Goal: Communication & Community: Share content

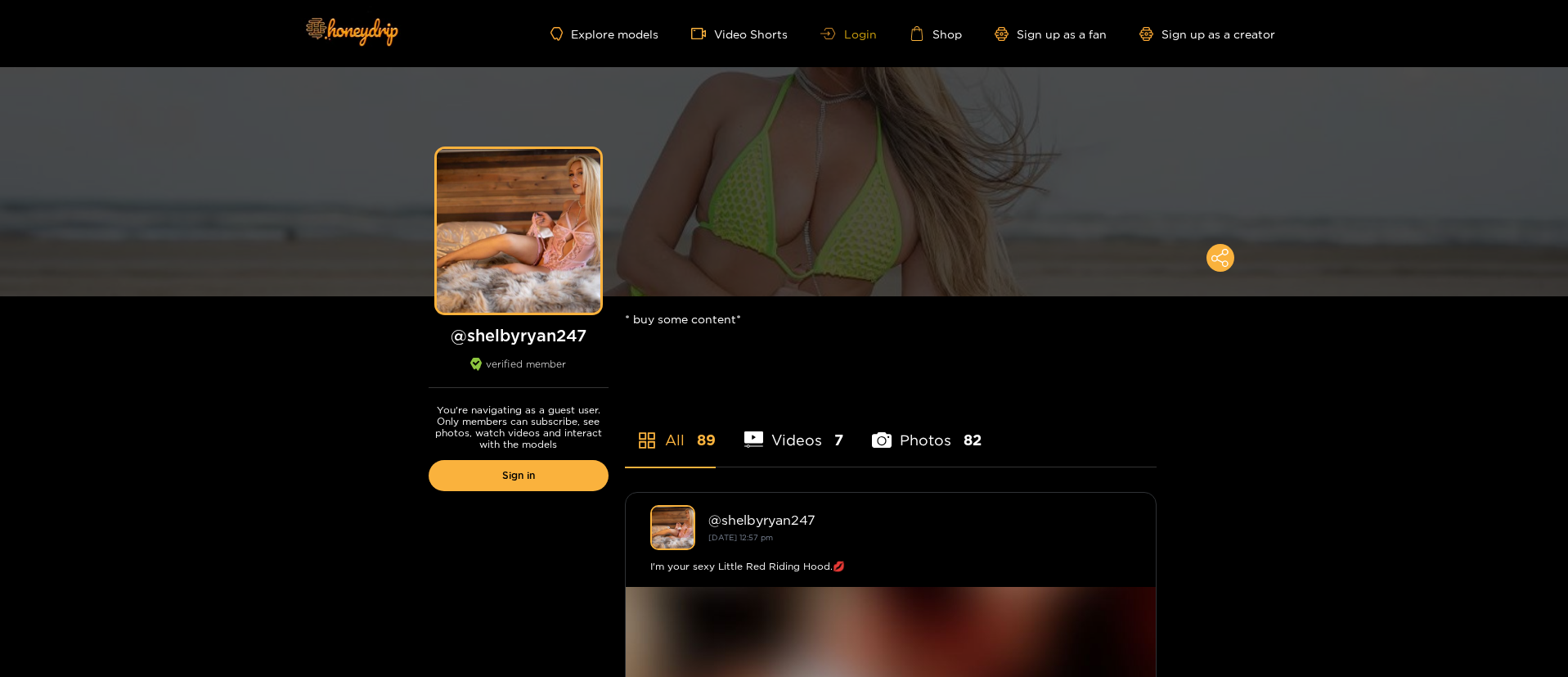
click at [858, 39] on link "Login" at bounding box center [848, 34] width 55 height 12
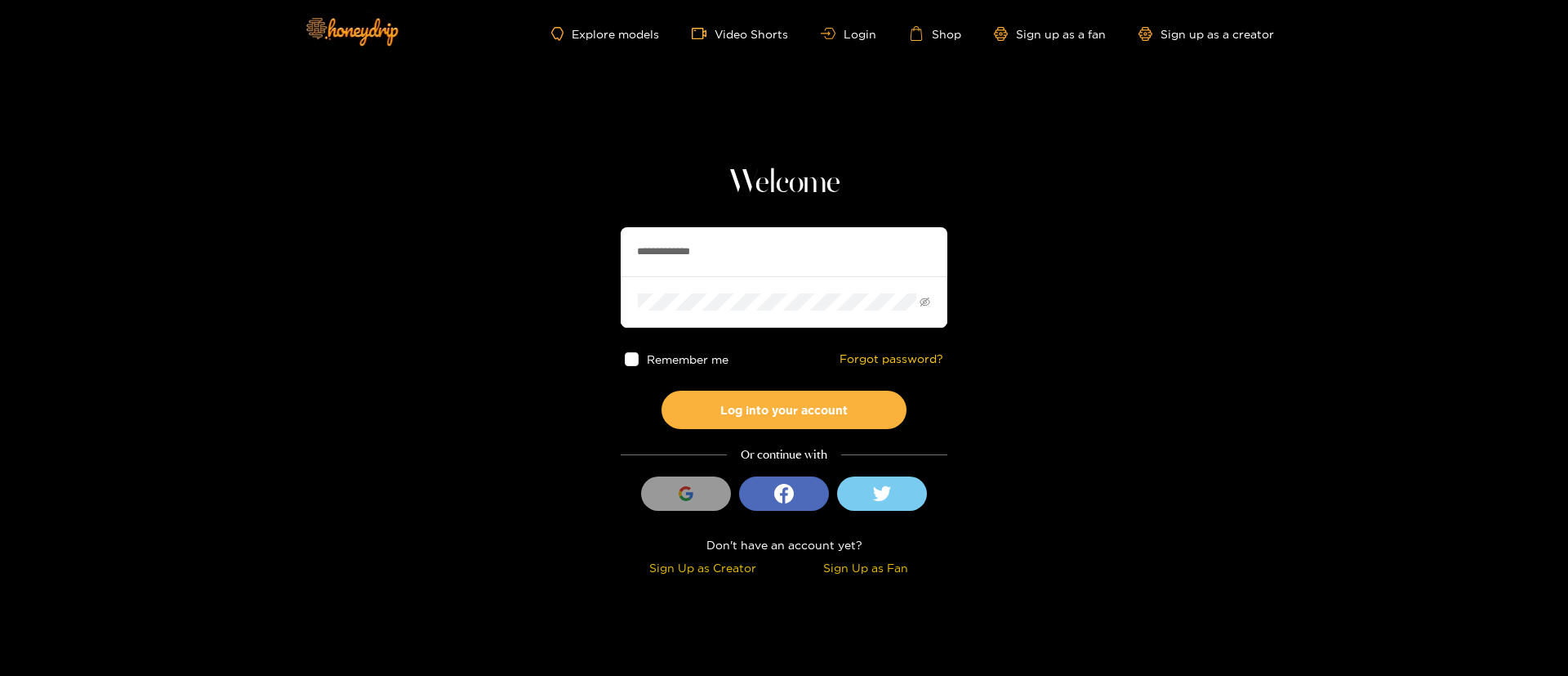
click at [770, 261] on input "**********" at bounding box center [784, 251] width 326 height 49
drag, startPoint x: 770, startPoint y: 261, endPoint x: 806, endPoint y: 255, distance: 36.5
click at [770, 261] on input "**********" at bounding box center [784, 251] width 326 height 49
click at [666, 240] on input "text" at bounding box center [784, 251] width 326 height 49
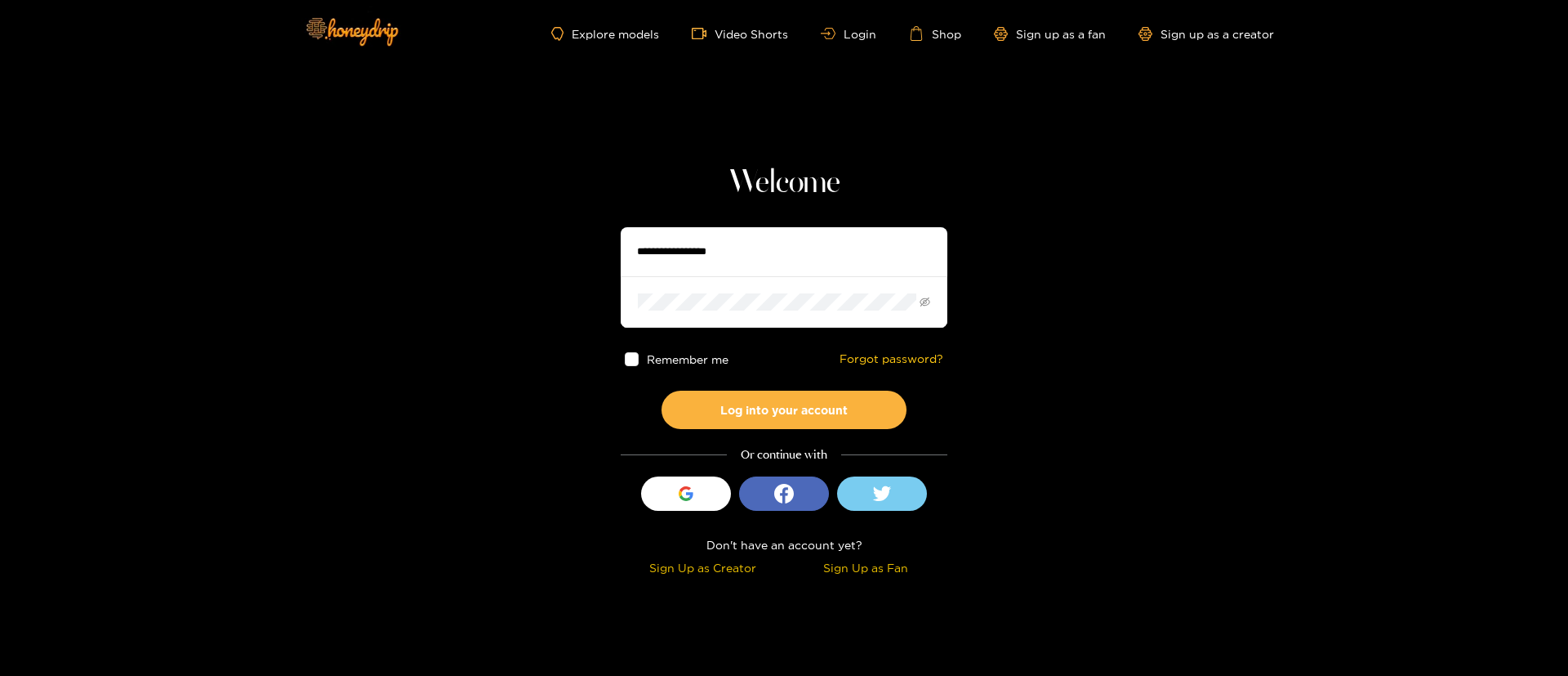
paste input "********"
type input "********"
click at [801, 417] on button "Log into your account" at bounding box center [784, 410] width 245 height 39
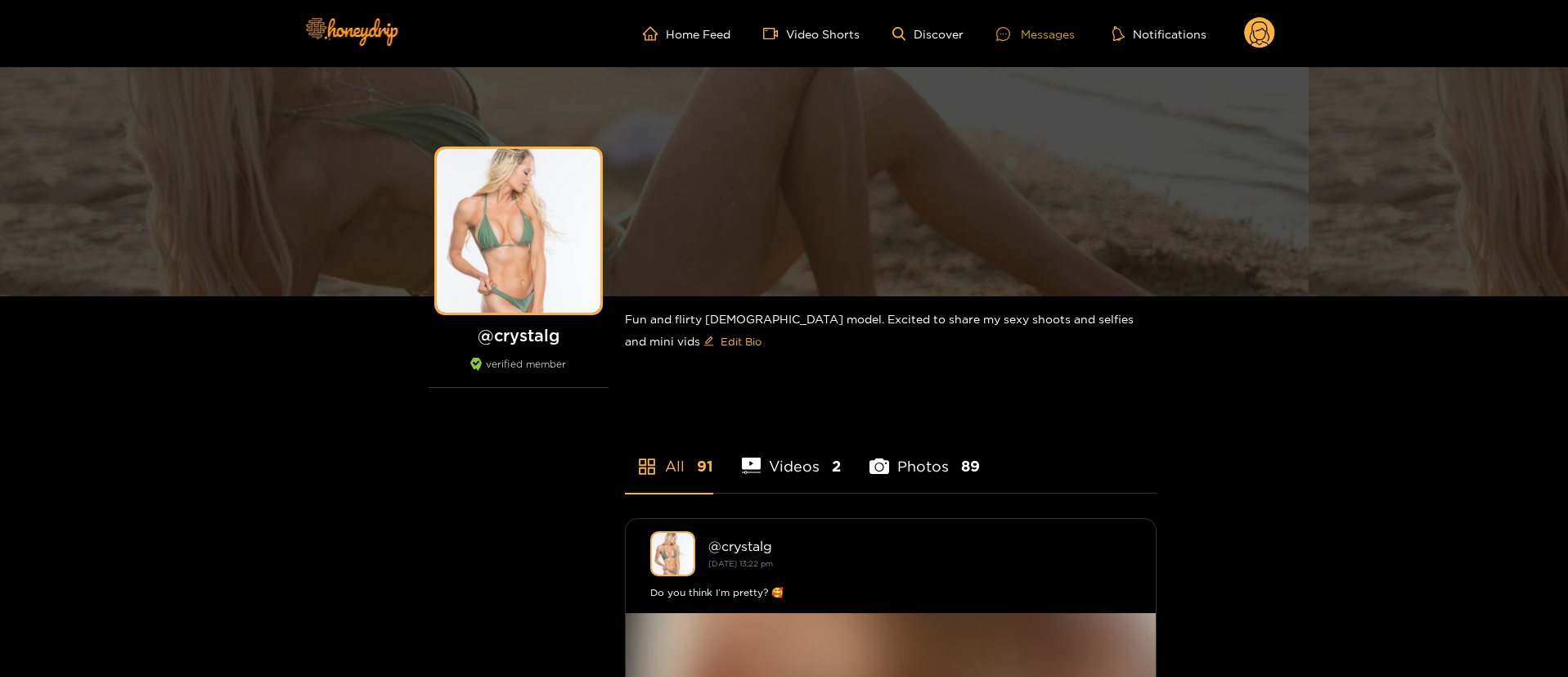
click at [1044, 35] on div "Messages" at bounding box center [1035, 34] width 78 height 19
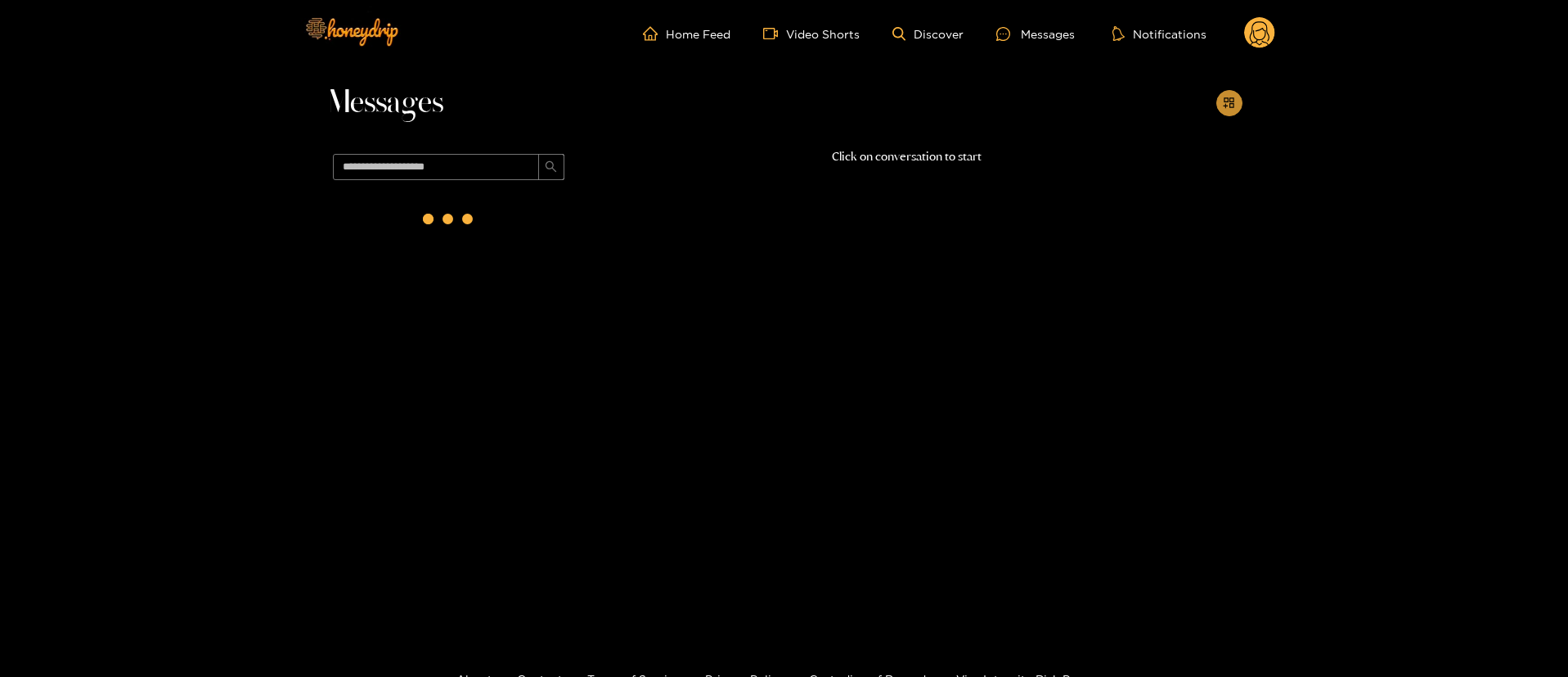
click at [1237, 98] on button "button" at bounding box center [1230, 103] width 26 height 26
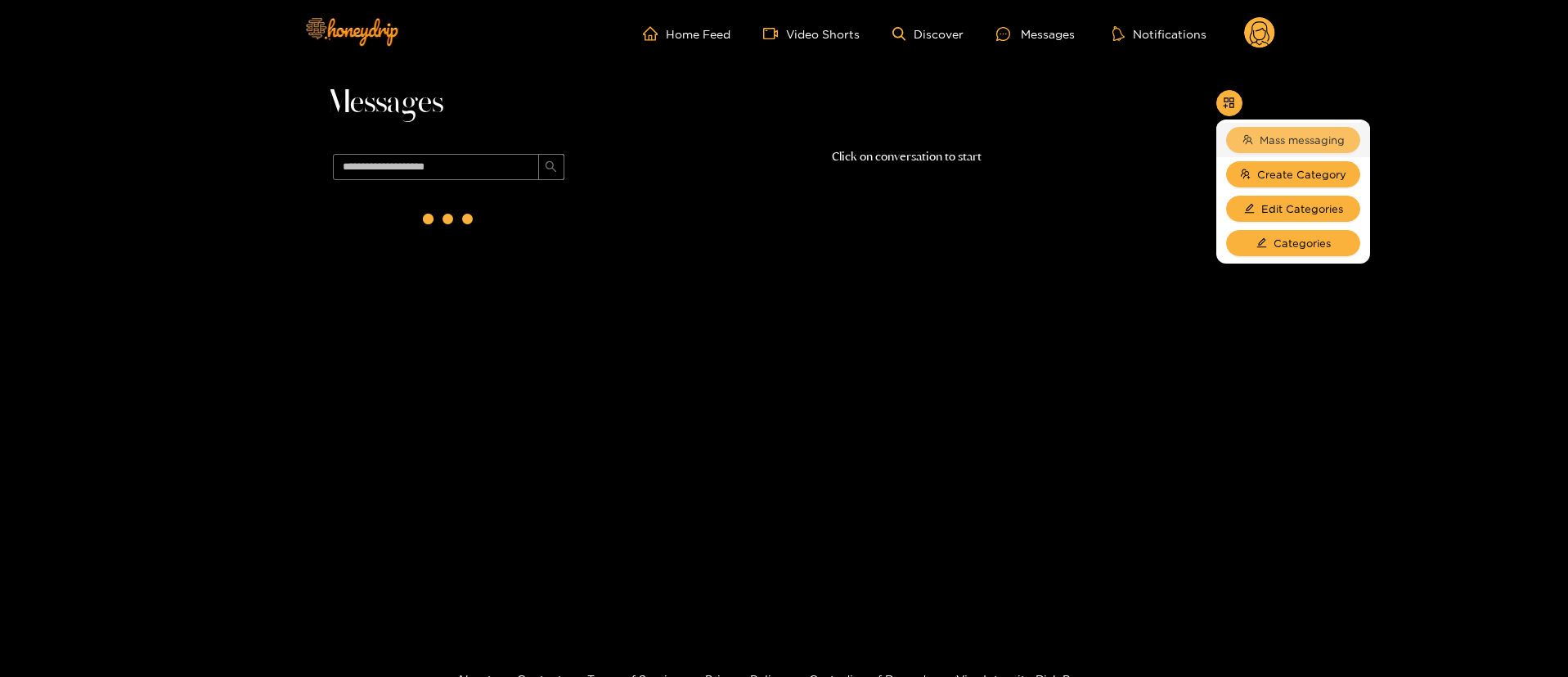
click at [1283, 140] on span "Mass messaging" at bounding box center [1301, 140] width 85 height 17
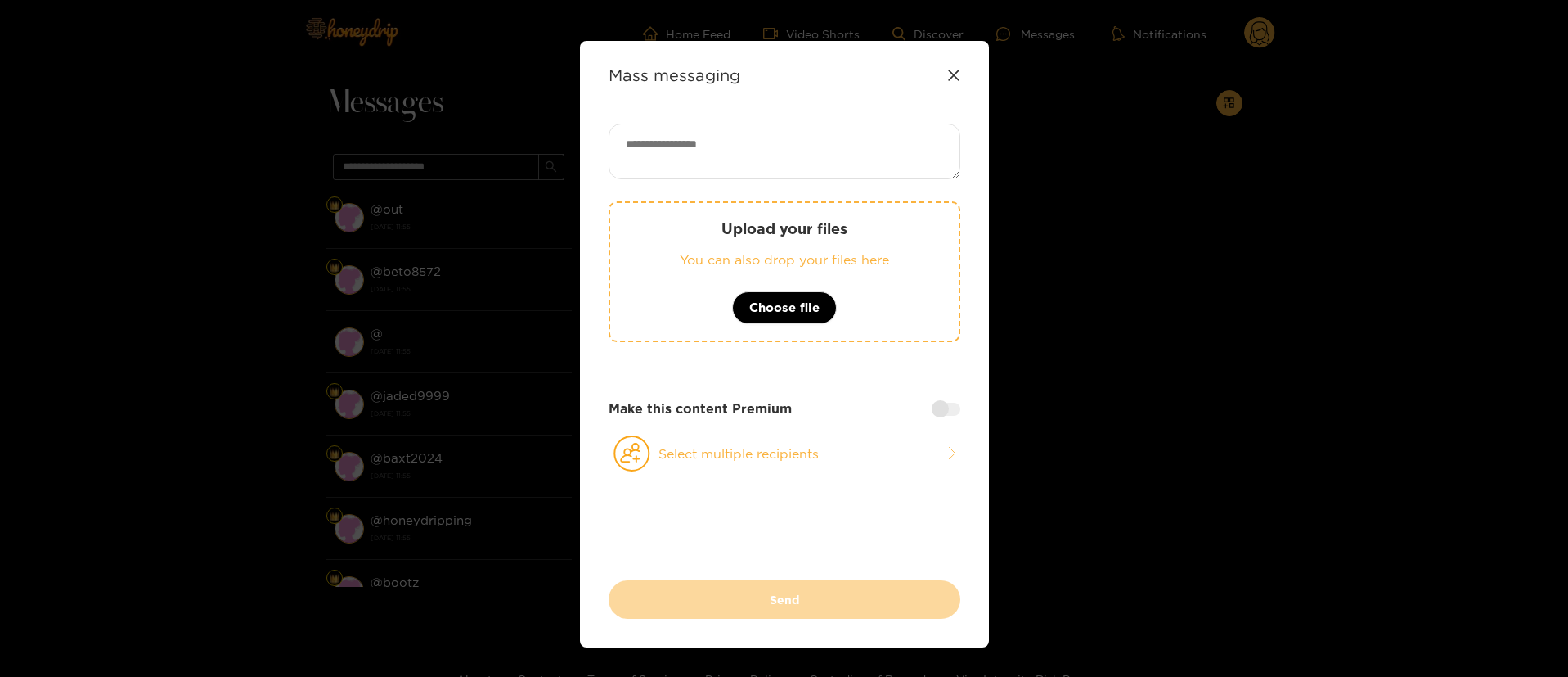
click at [787, 149] on textarea at bounding box center [784, 151] width 352 height 55
click at [738, 131] on textarea at bounding box center [784, 151] width 352 height 55
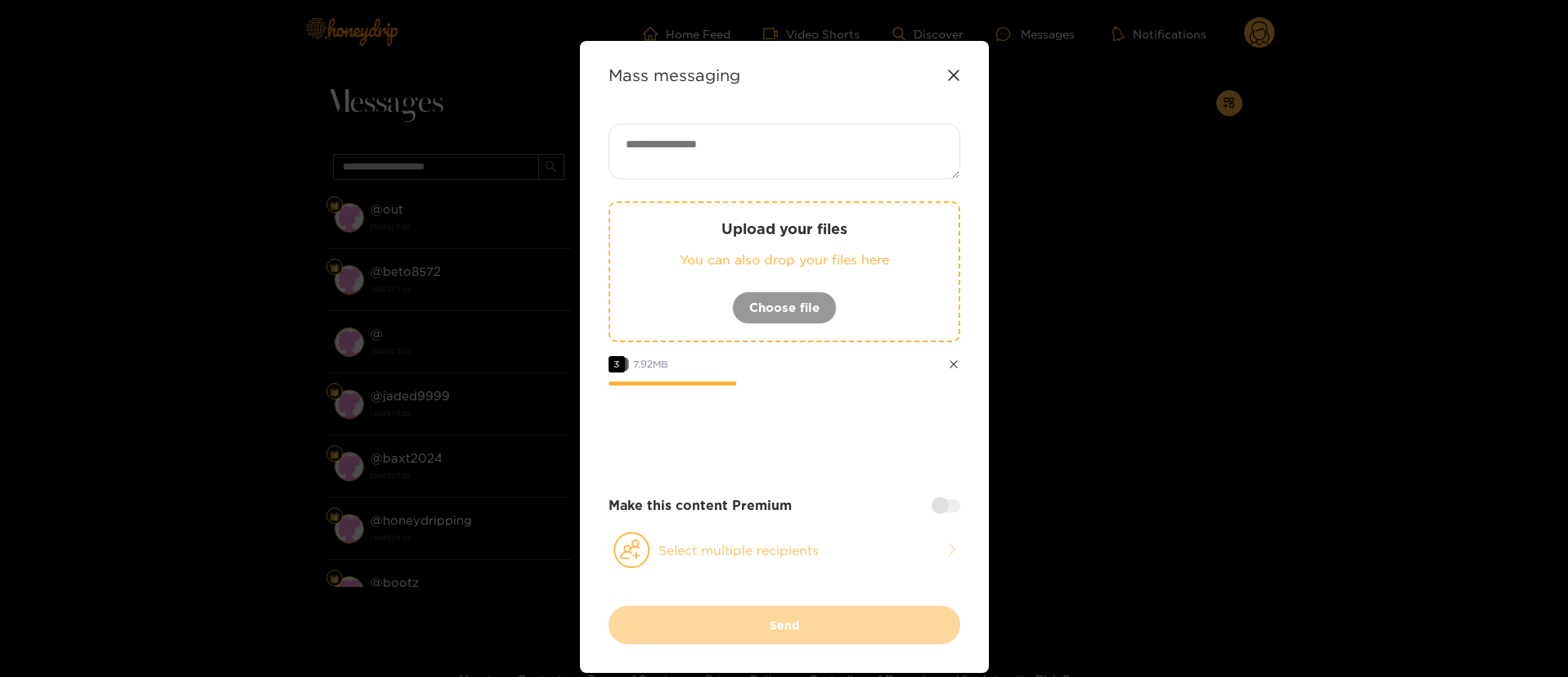
click at [791, 548] on button "Select multiple recipients" at bounding box center [784, 550] width 352 height 38
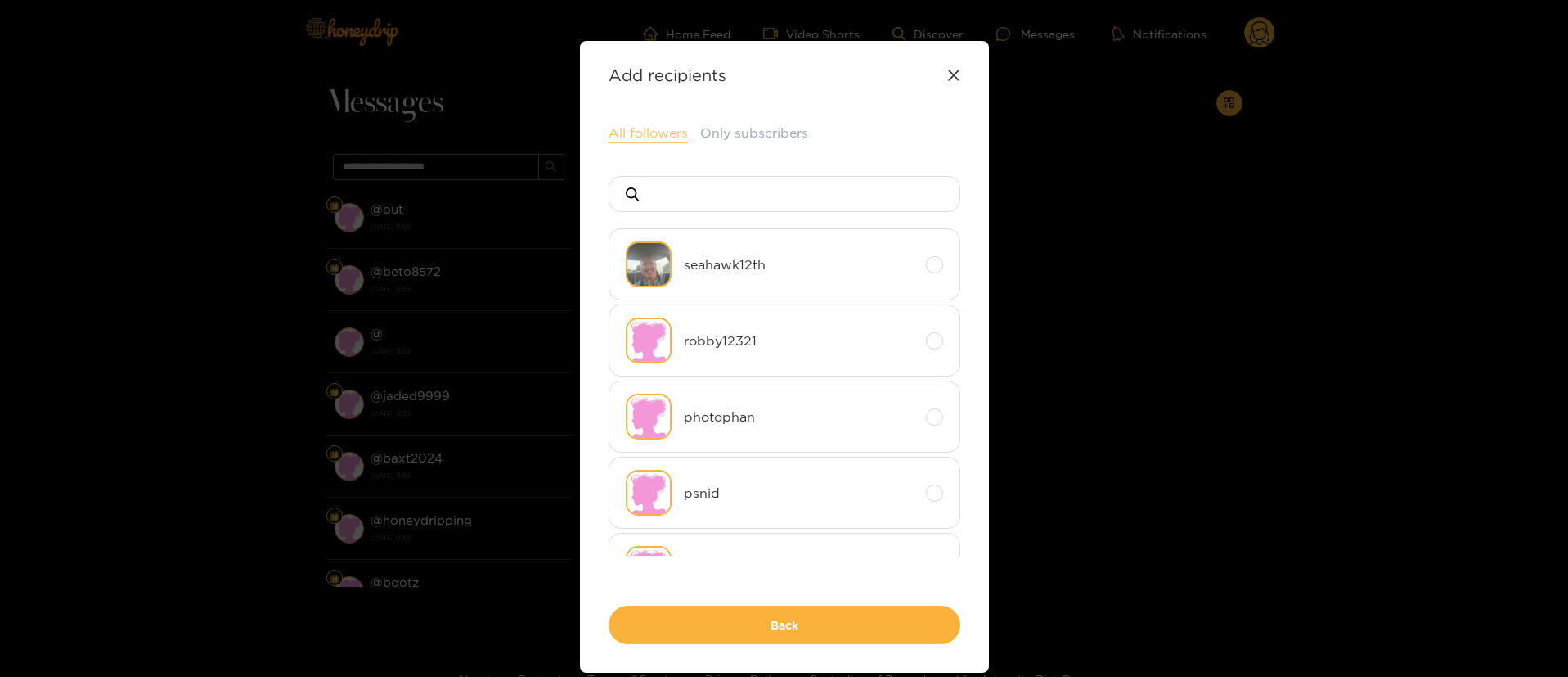
click at [640, 140] on button "All followers" at bounding box center [648, 134] width 79 height 20
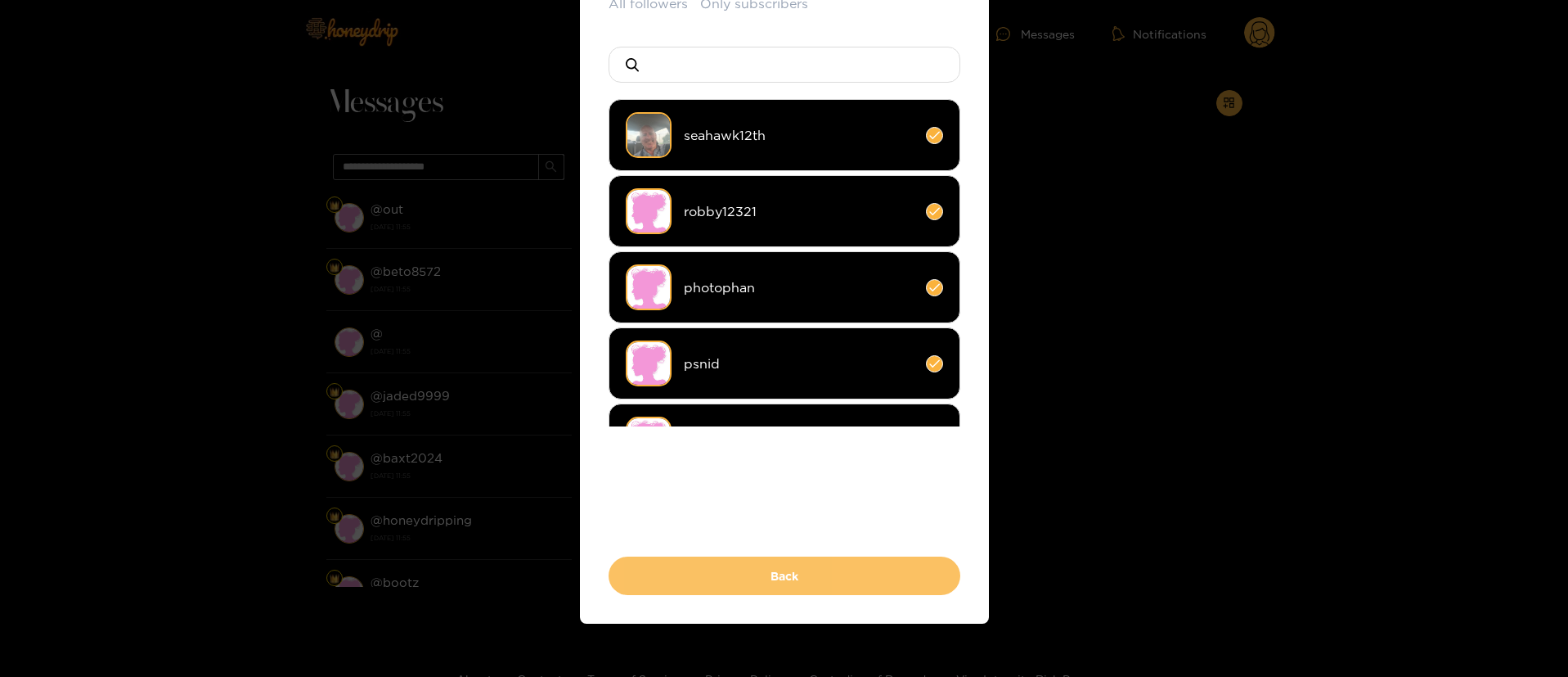
scroll to position [141, 0]
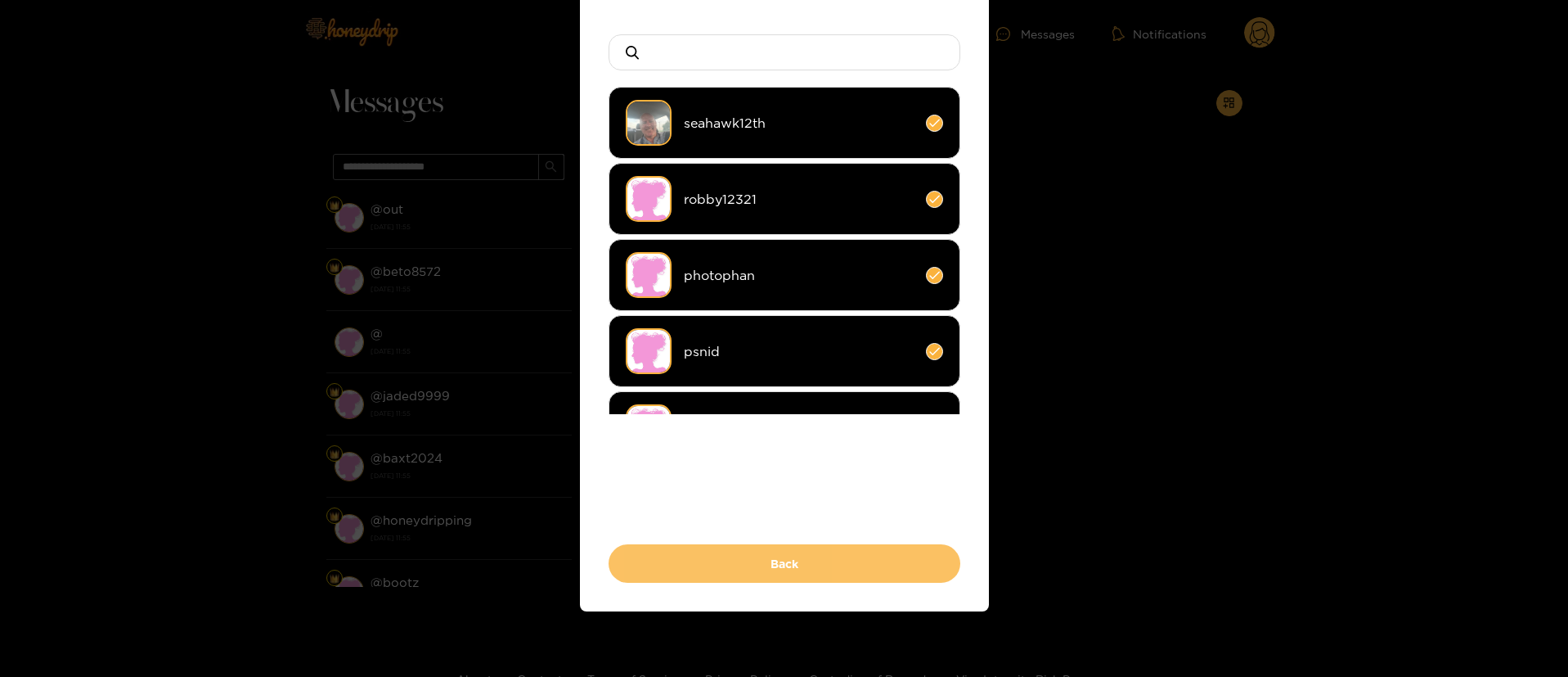
click at [861, 552] on button "Back" at bounding box center [784, 563] width 352 height 39
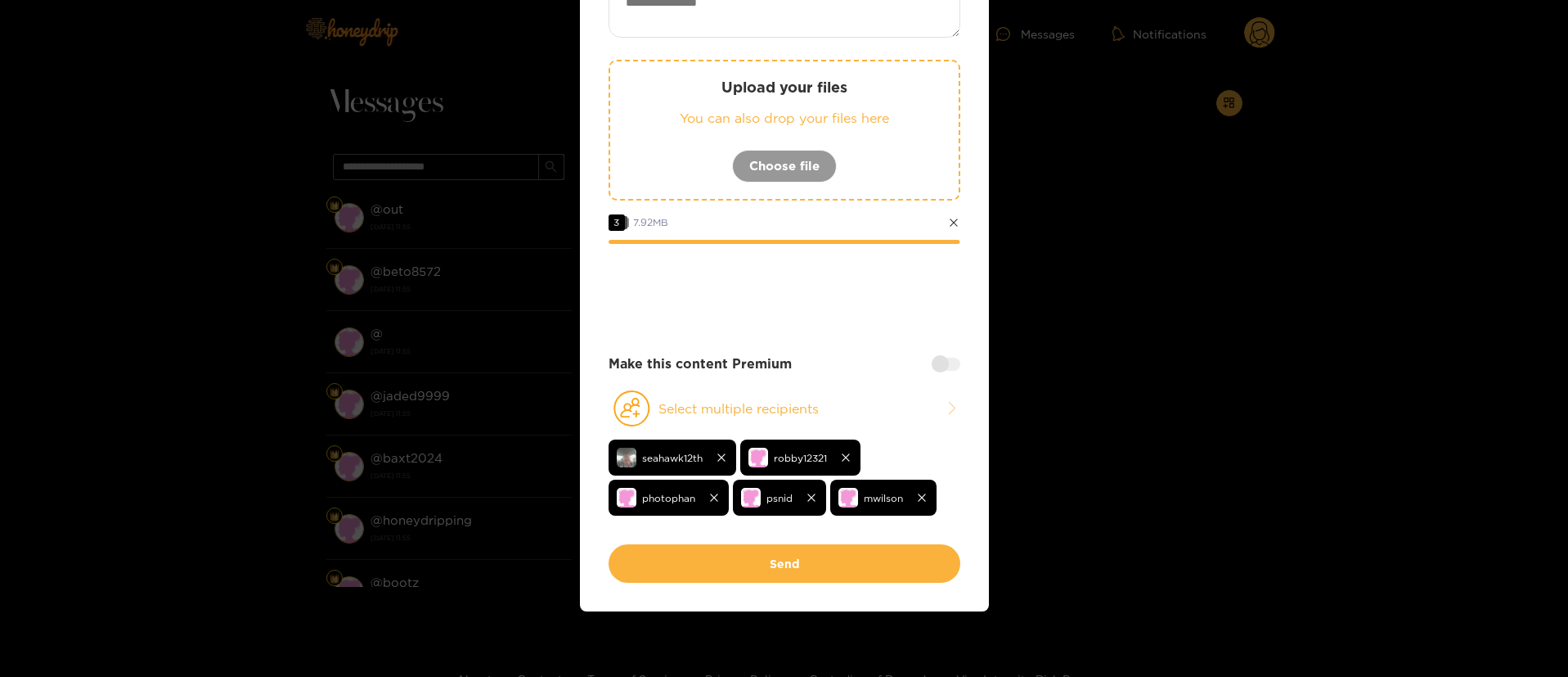
click at [937, 357] on div at bounding box center [946, 364] width 29 height 13
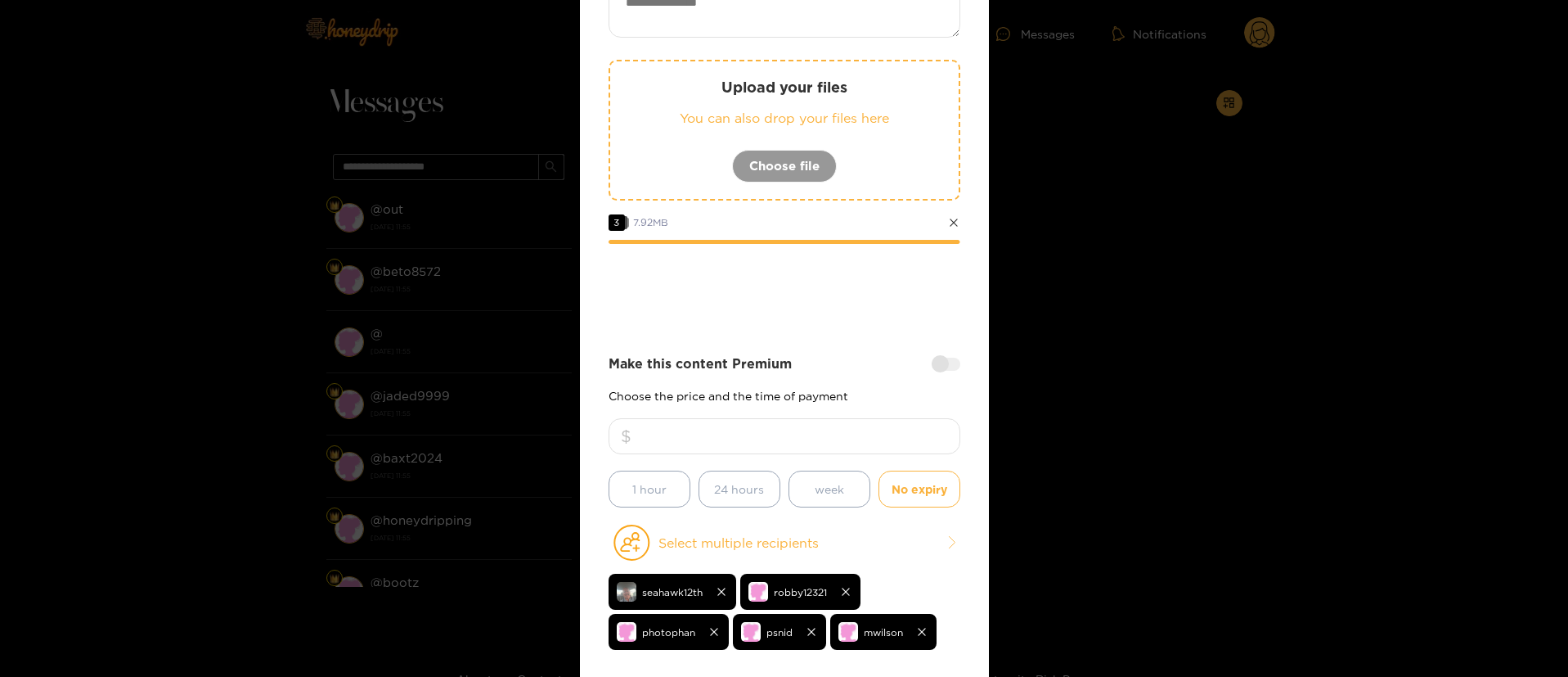
click at [883, 334] on div "Upload your files You can also drop your files here Choose file 3 7.92 MB Make …" at bounding box center [784, 329] width 352 height 696
click at [790, 442] on input "number" at bounding box center [784, 436] width 352 height 36
click at [801, 30] on textarea at bounding box center [784, 9] width 352 height 55
paste textarea "**********"
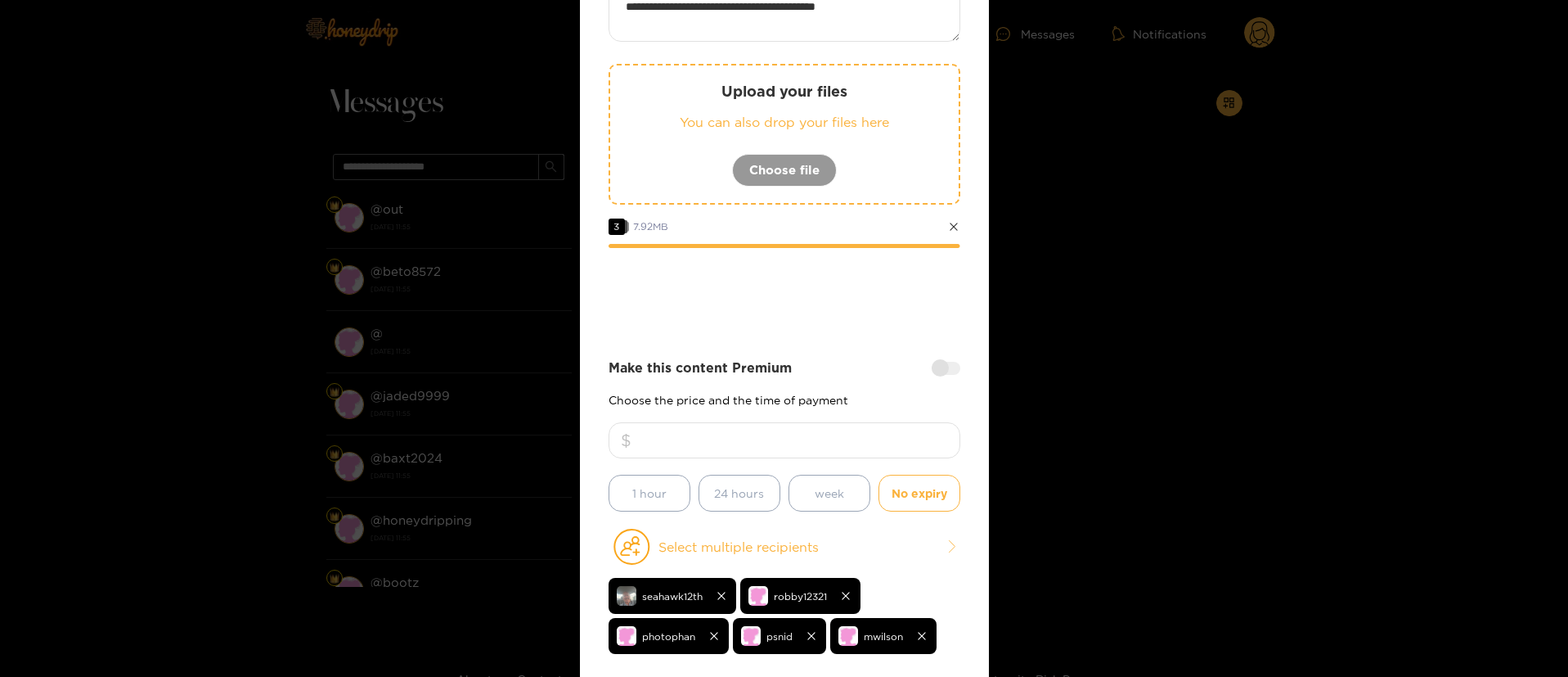
type textarea "**********"
click at [867, 363] on div "Make this content Premium" at bounding box center [784, 367] width 352 height 19
click at [861, 418] on div "Make this content Premium Choose the price and the time of payment 1 hour 24 ho…" at bounding box center [784, 434] width 352 height 153
click at [870, 416] on div "Make this content Premium Choose the price and the time of payment 1 hour 24 ho…" at bounding box center [784, 434] width 352 height 153
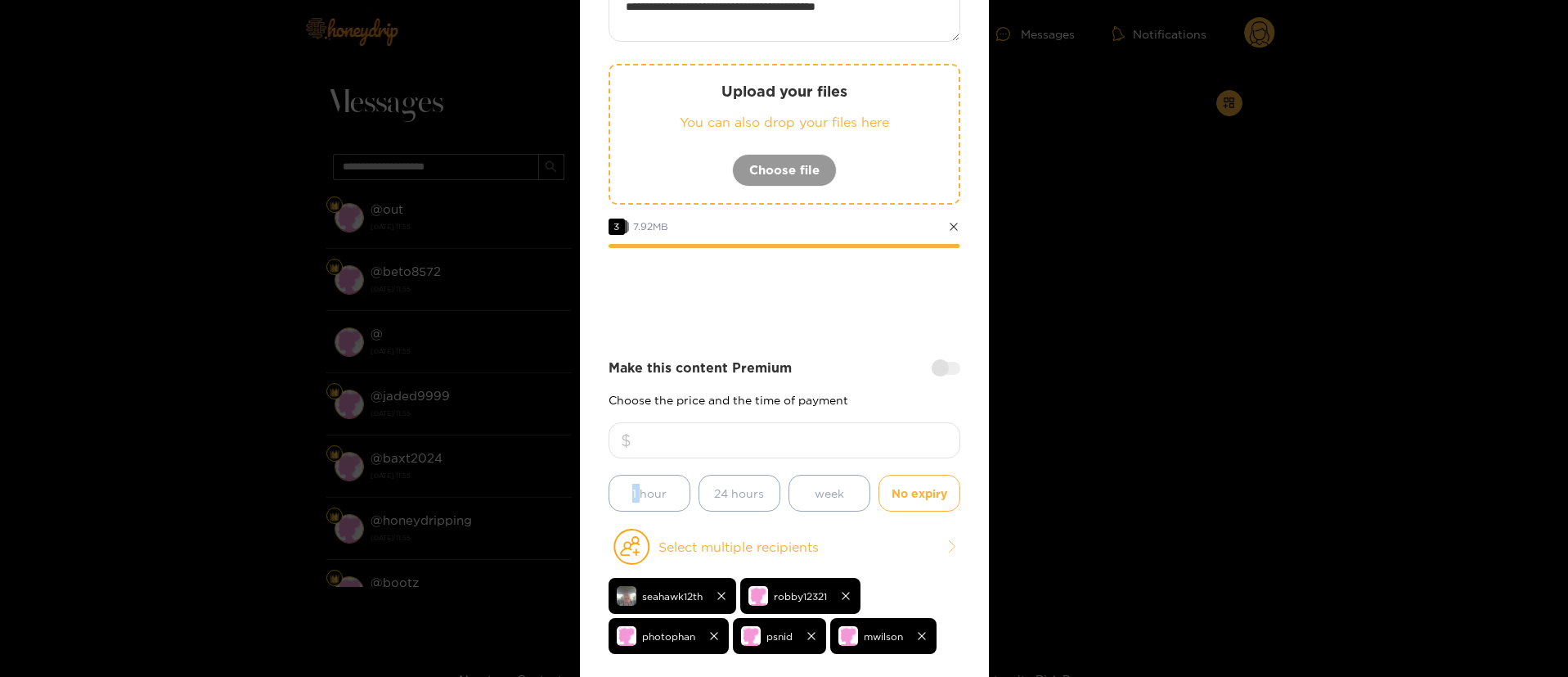
click at [870, 437] on input "number" at bounding box center [784, 440] width 352 height 36
click at [877, 369] on div "Make this content Premium" at bounding box center [784, 367] width 352 height 19
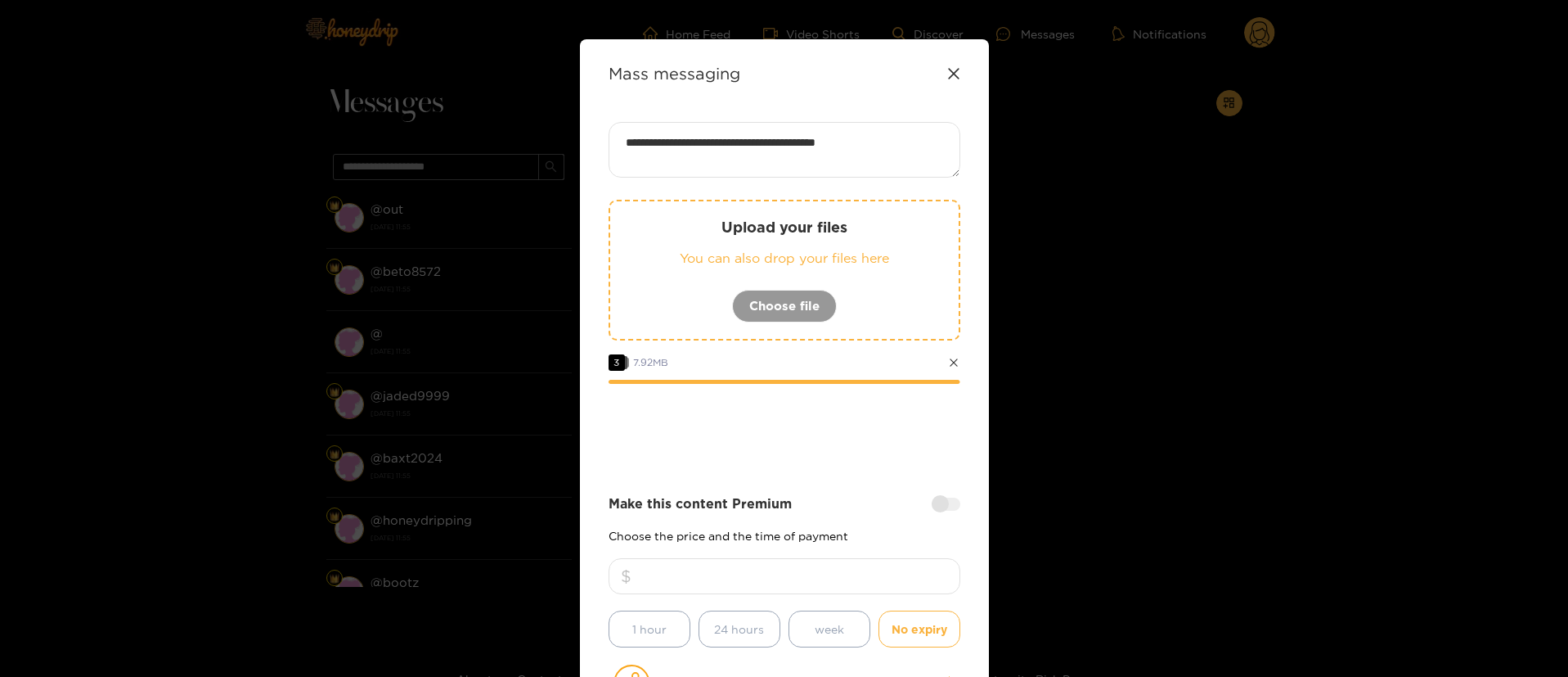
scroll to position [0, 0]
click at [889, 443] on div at bounding box center [784, 430] width 352 height 65
click at [851, 603] on div at bounding box center [784, 585] width 352 height 52
click at [851, 585] on input "number" at bounding box center [784, 578] width 352 height 36
click at [841, 478] on div "**********" at bounding box center [784, 471] width 352 height 696
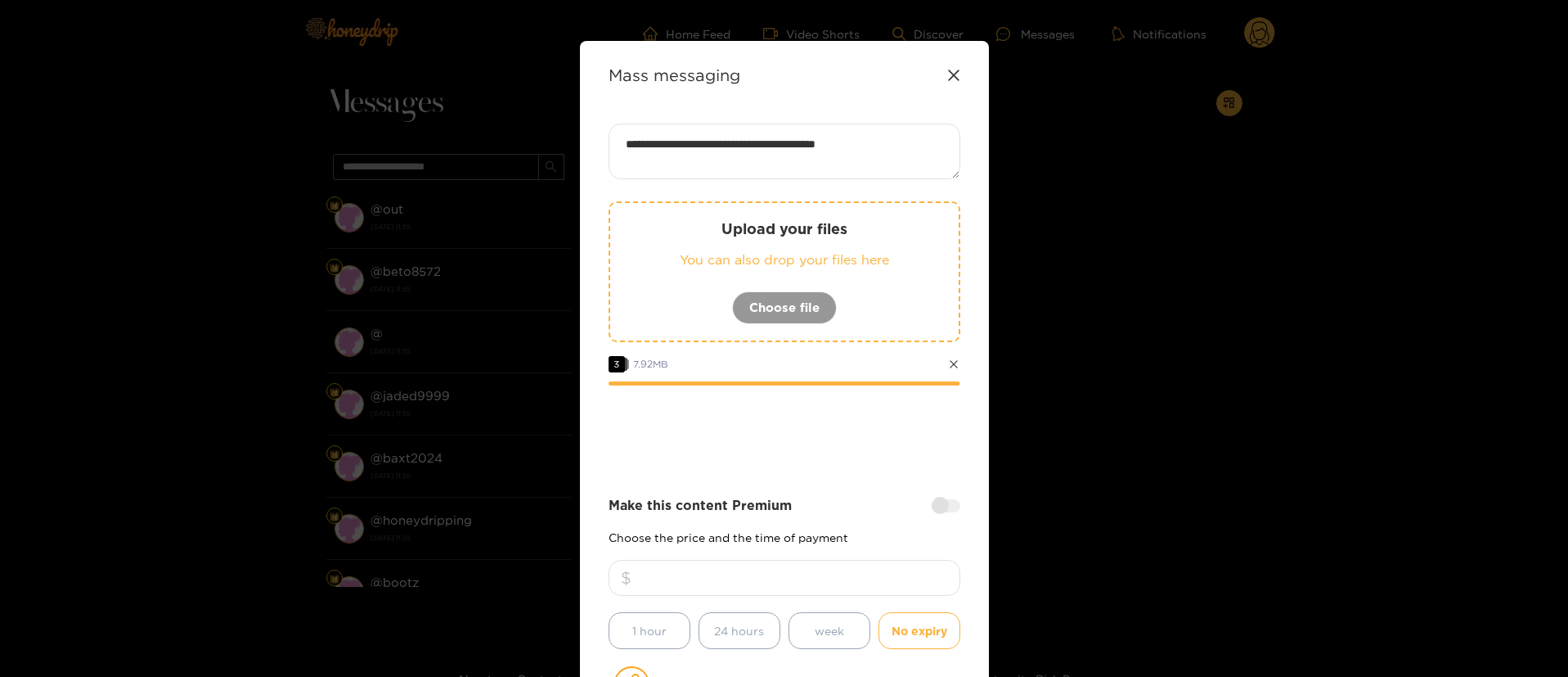
click at [862, 423] on div at bounding box center [784, 430] width 352 height 65
click at [891, 440] on div at bounding box center [784, 430] width 352 height 65
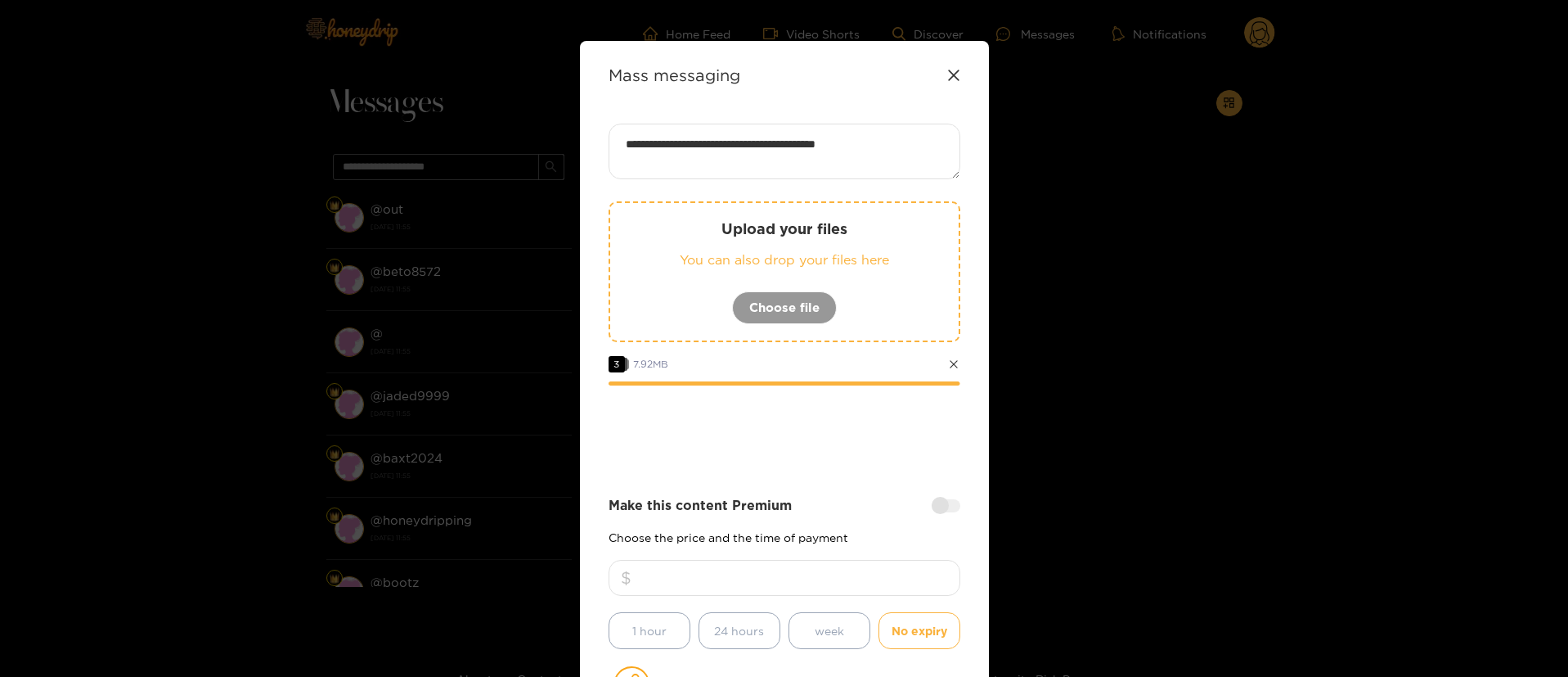
click at [891, 440] on div at bounding box center [784, 430] width 352 height 65
click at [844, 585] on input "number" at bounding box center [784, 578] width 352 height 36
click at [912, 439] on div at bounding box center [784, 430] width 352 height 65
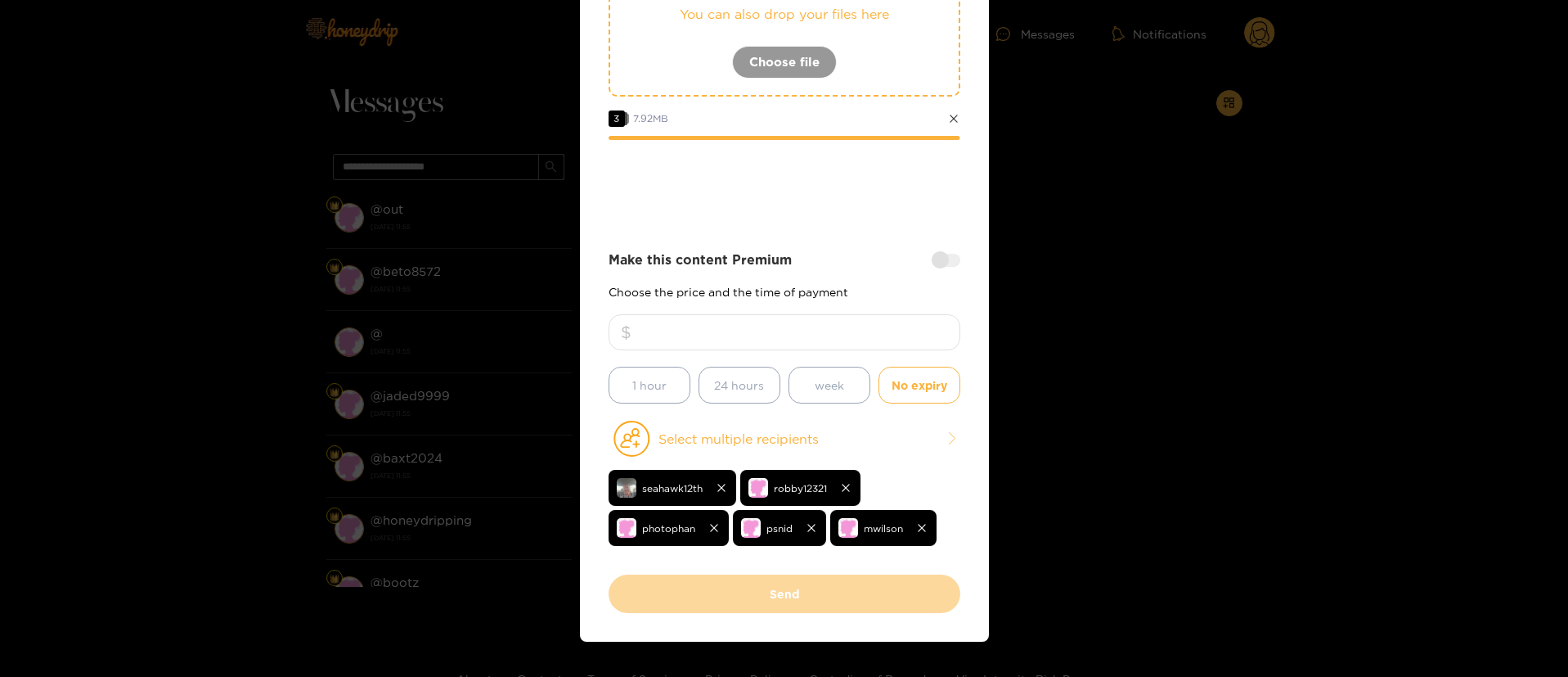
click at [853, 324] on input "number" at bounding box center [784, 333] width 352 height 36
click at [860, 230] on div "**********" at bounding box center [784, 225] width 352 height 696
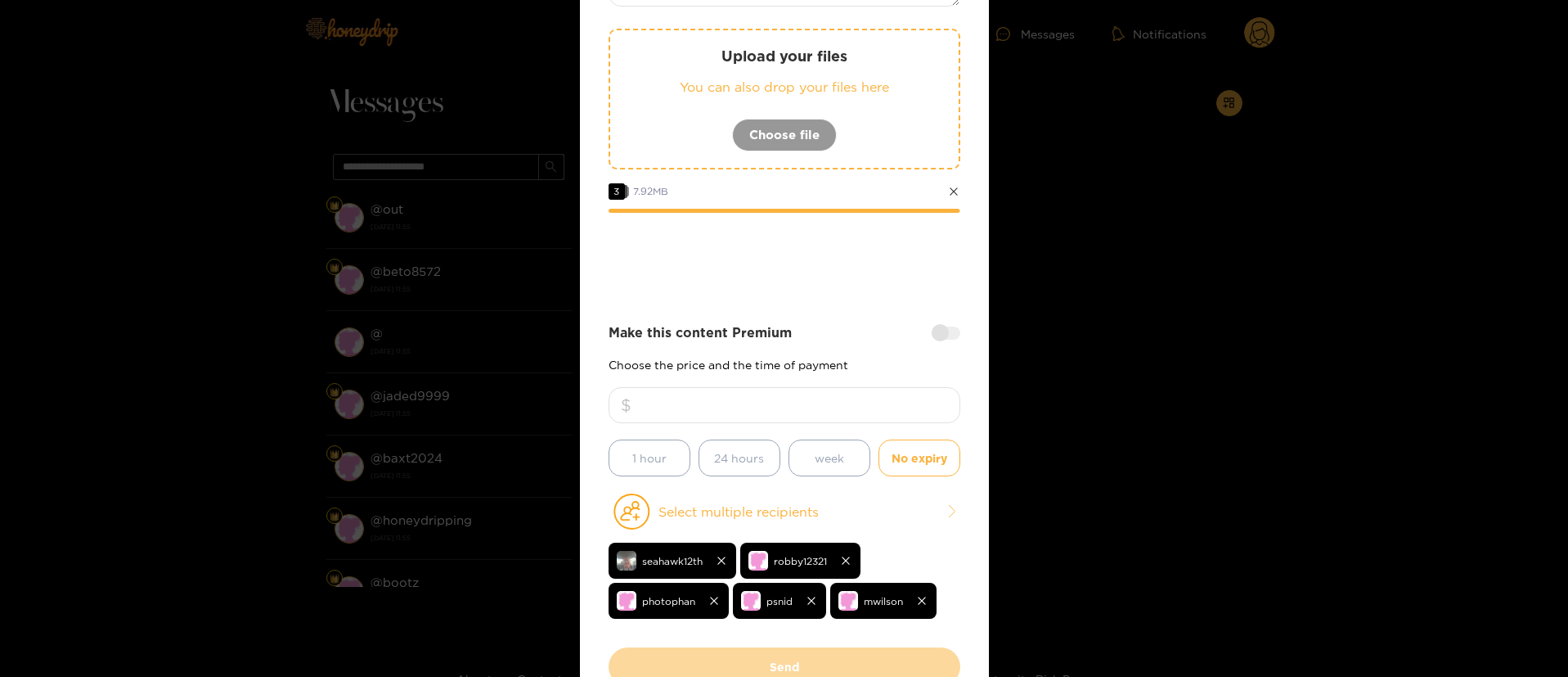
scroll to position [123, 0]
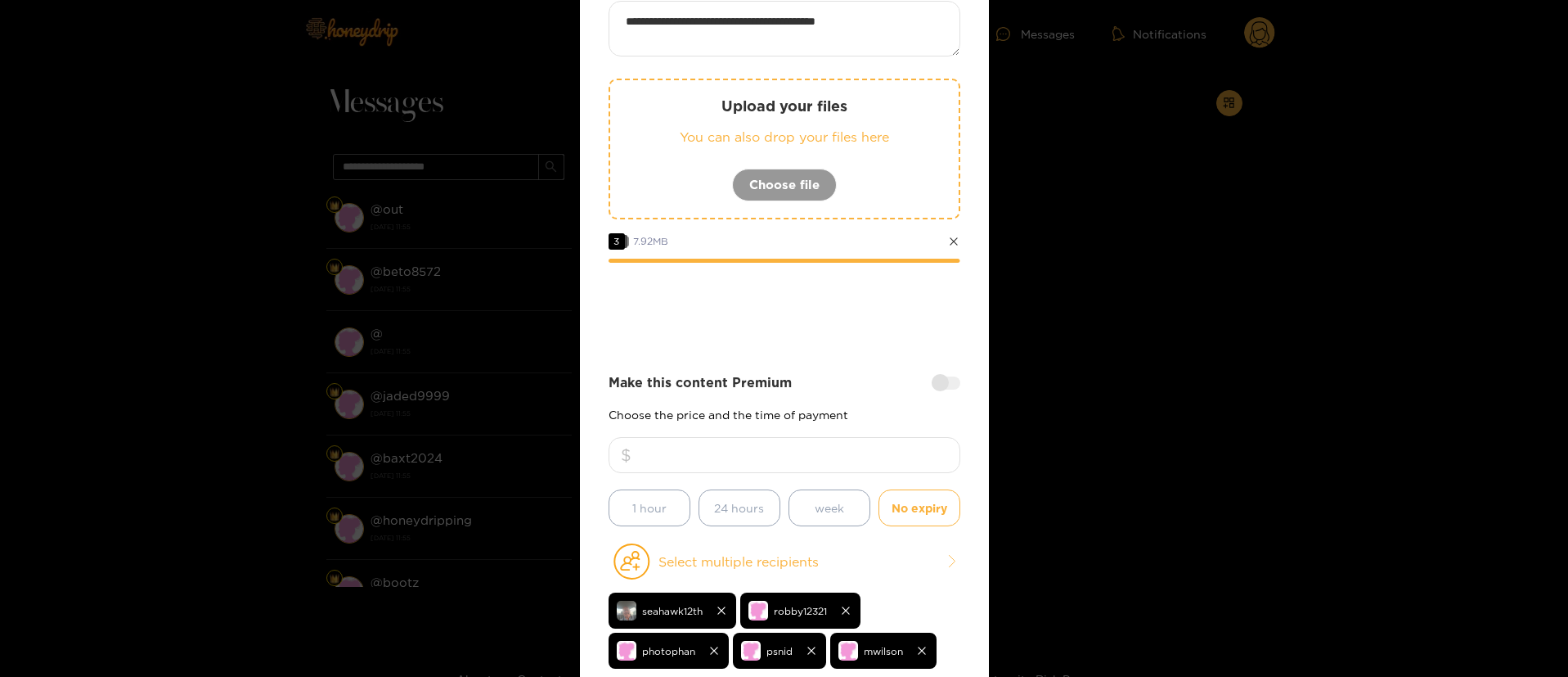
click at [822, 319] on div at bounding box center [784, 307] width 352 height 65
click at [890, 291] on div at bounding box center [784, 307] width 352 height 65
click at [874, 326] on div at bounding box center [784, 307] width 352 height 65
click at [919, 354] on div "**********" at bounding box center [784, 348] width 352 height 696
drag, startPoint x: 887, startPoint y: 324, endPoint x: 870, endPoint y: 384, distance: 62.4
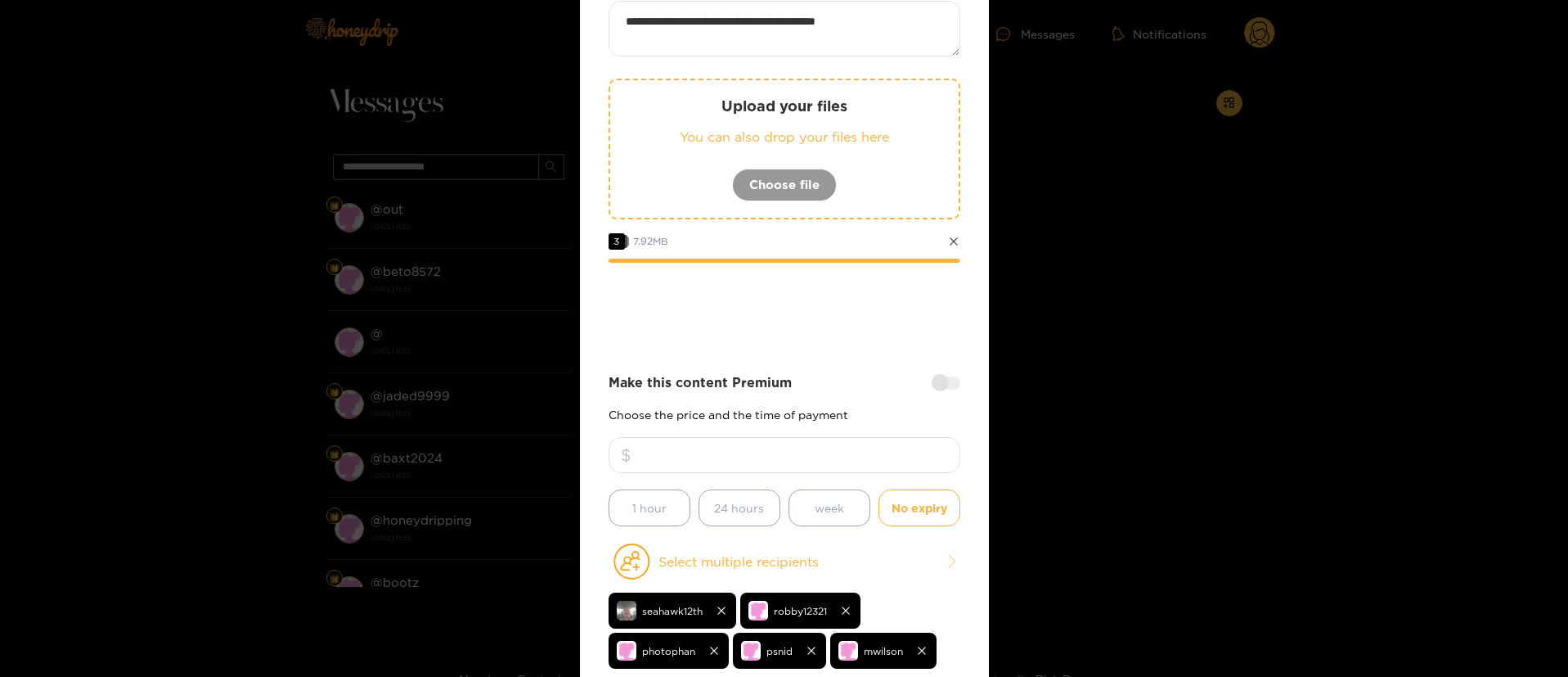
click at [887, 323] on div at bounding box center [784, 307] width 352 height 65
click at [834, 460] on input "number" at bounding box center [784, 455] width 352 height 36
click at [882, 325] on div at bounding box center [784, 307] width 352 height 65
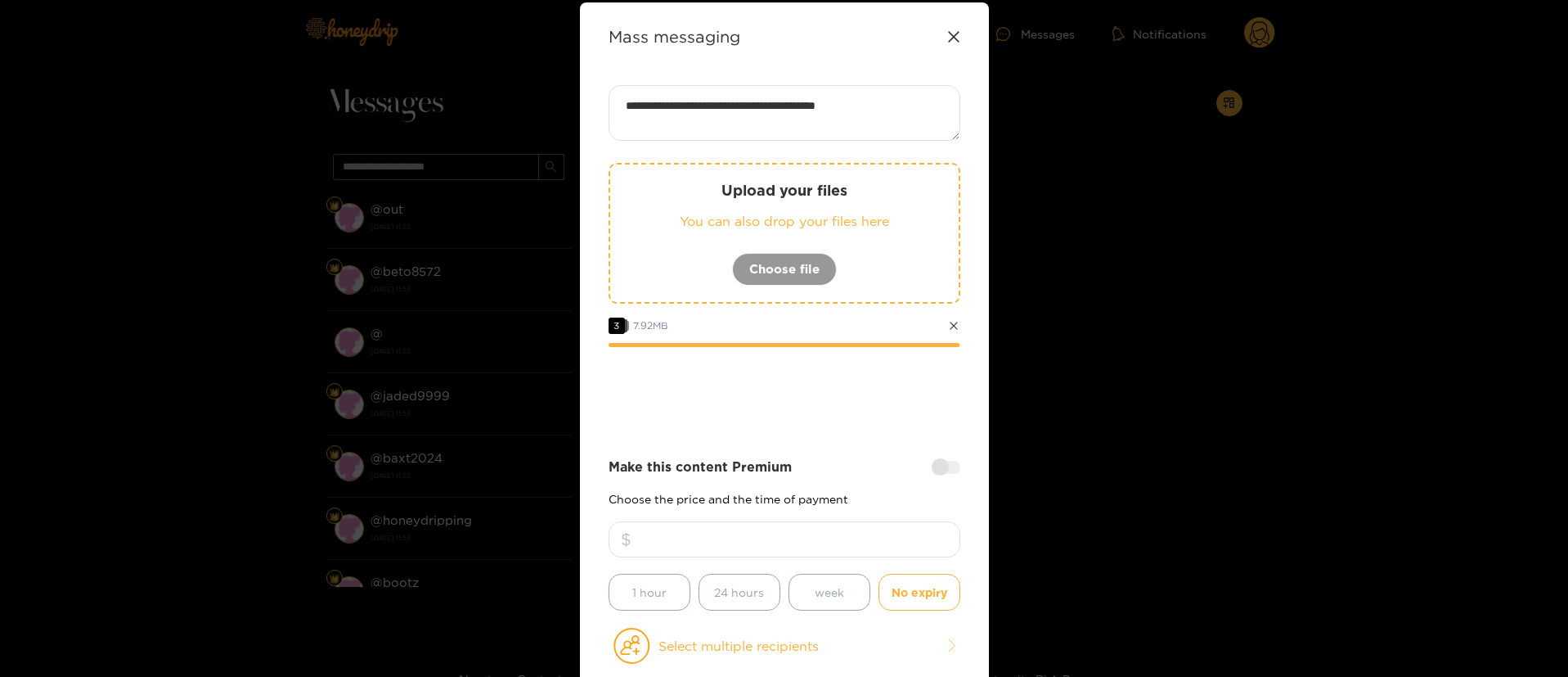
scroll to position [0, 0]
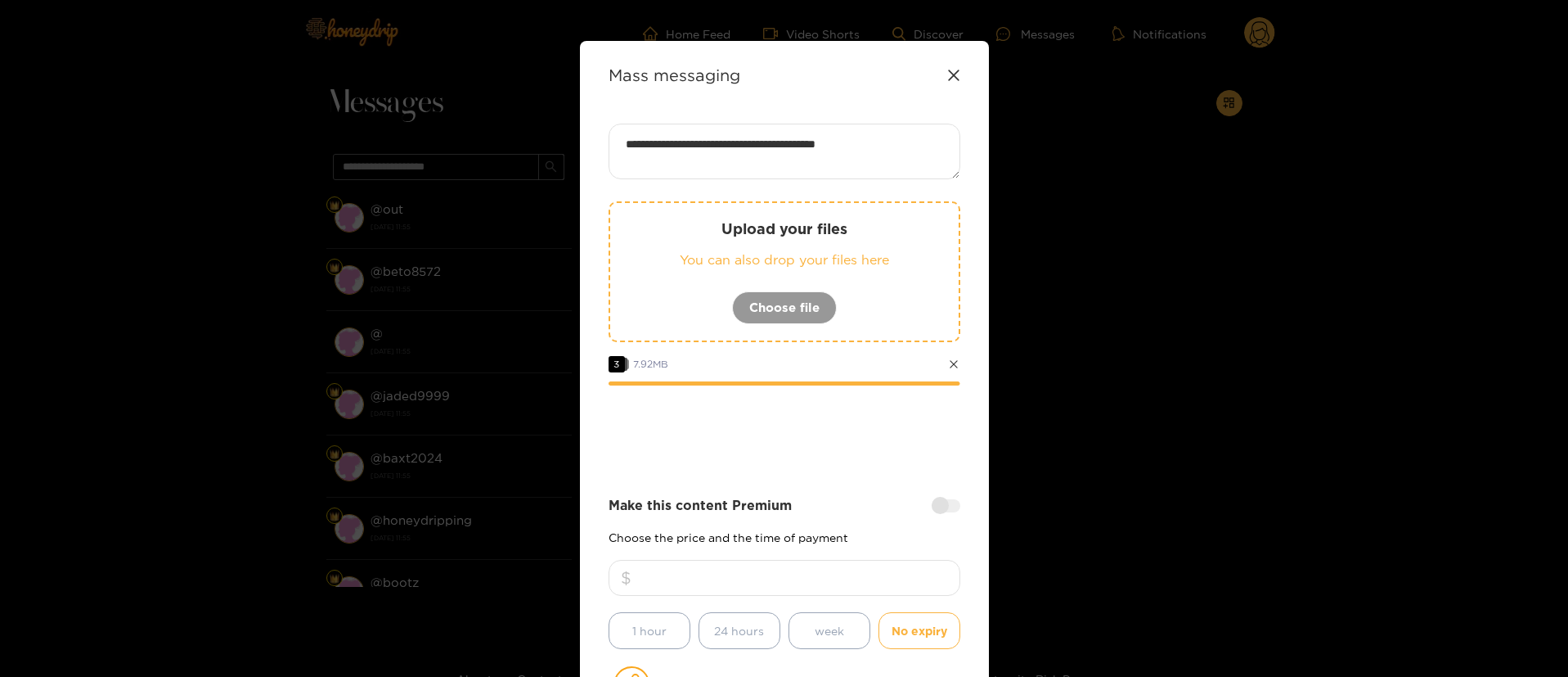
click at [879, 481] on div "**********" at bounding box center [784, 471] width 352 height 696
click at [838, 563] on input "number" at bounding box center [784, 578] width 352 height 36
click at [873, 450] on div at bounding box center [784, 430] width 352 height 65
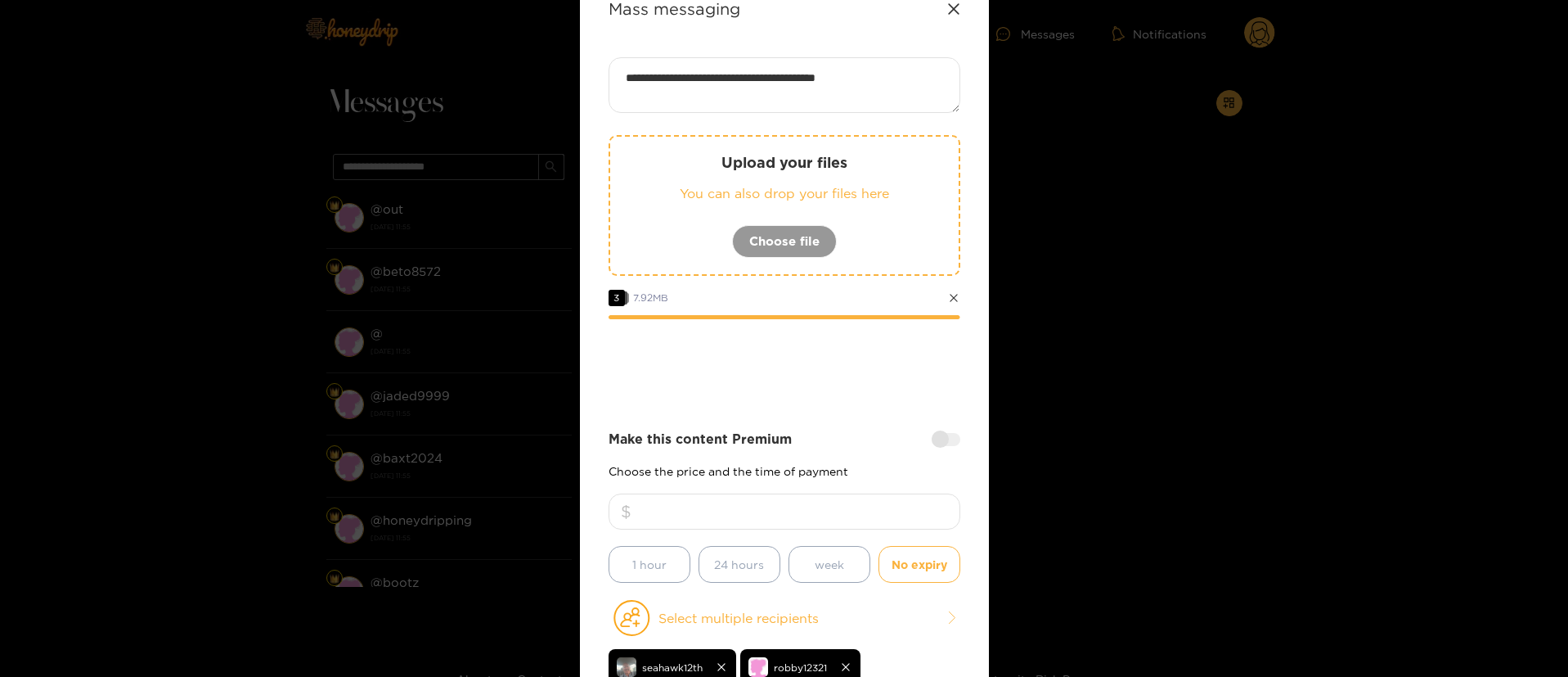
scroll to position [123, 0]
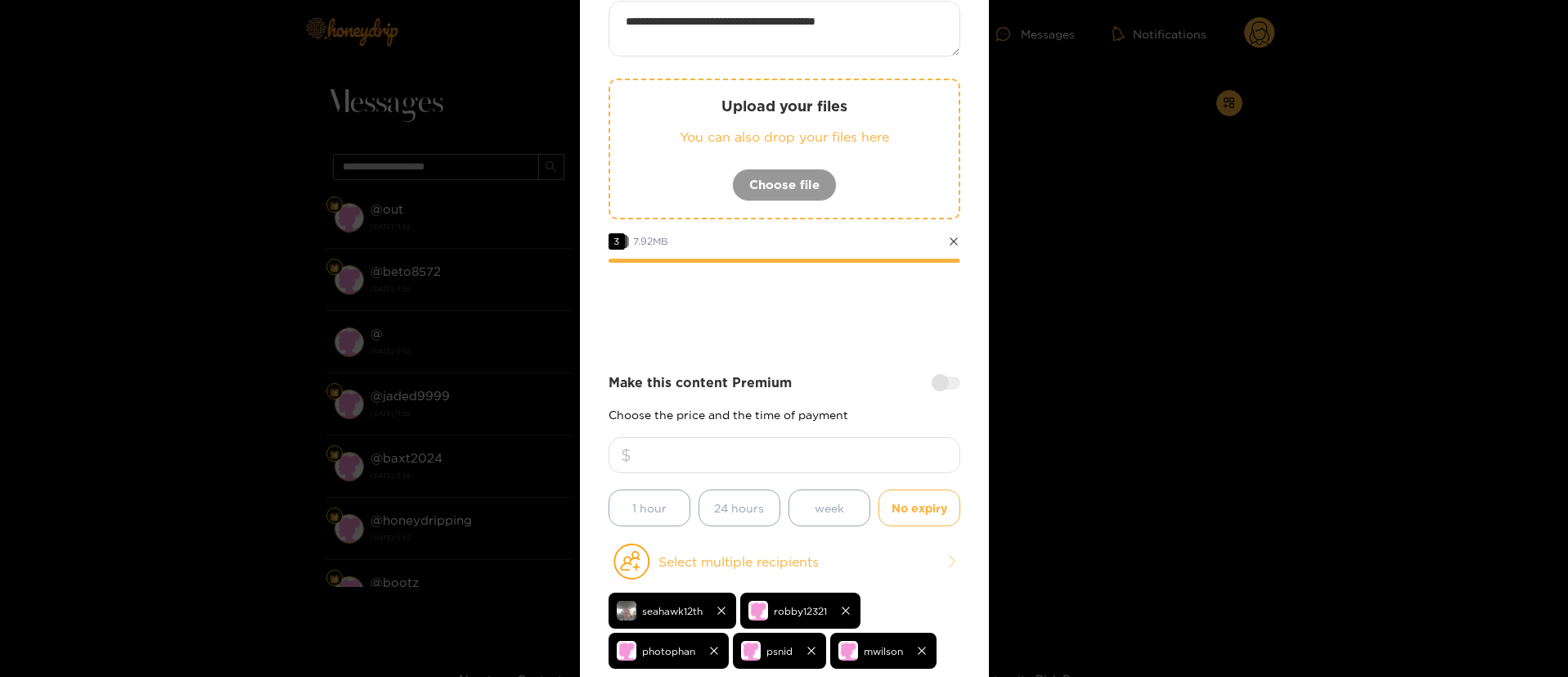
click at [816, 453] on input "number" at bounding box center [784, 455] width 352 height 36
click at [845, 374] on div "Make this content Premium" at bounding box center [784, 382] width 352 height 19
click at [827, 452] on input "number" at bounding box center [784, 455] width 352 height 36
type input "**"
click at [889, 376] on div "Make this content Premium" at bounding box center [784, 382] width 352 height 19
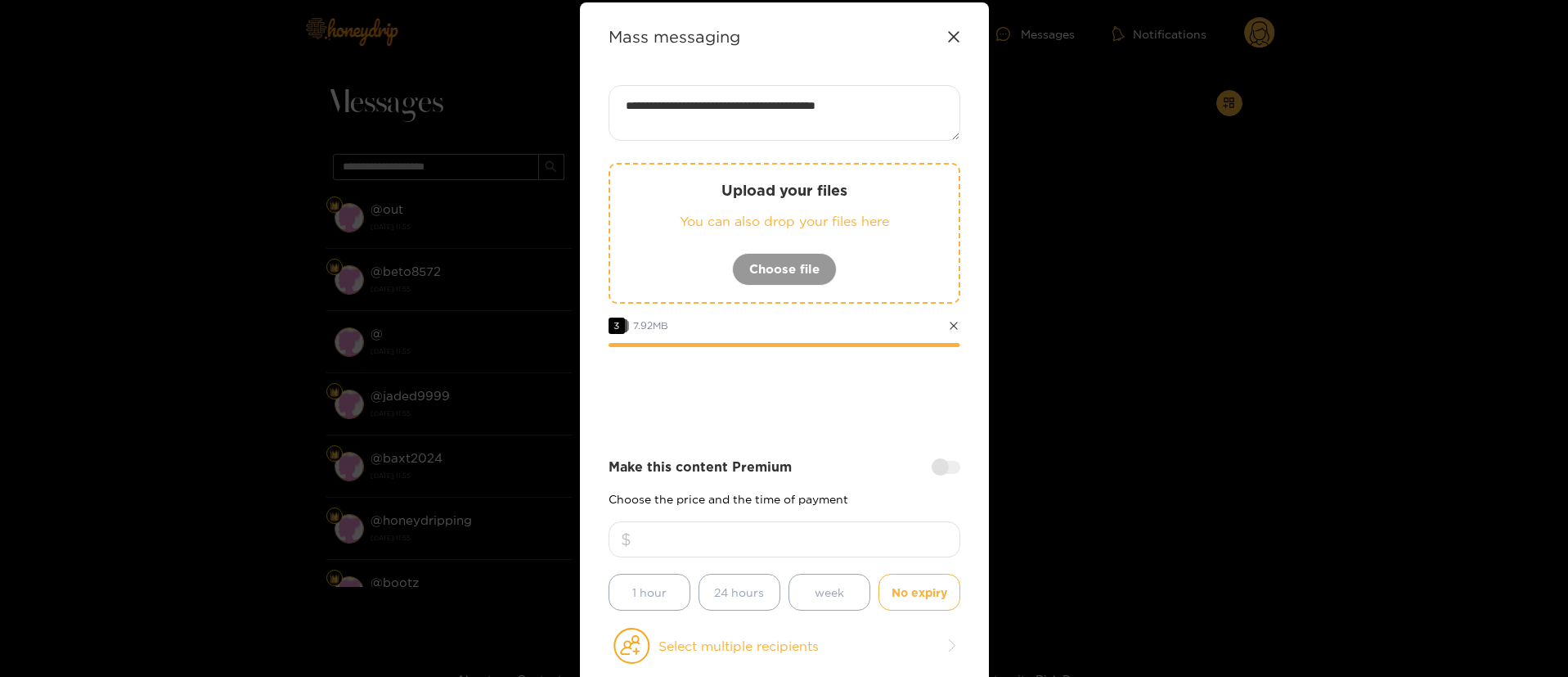
scroll to position [0, 0]
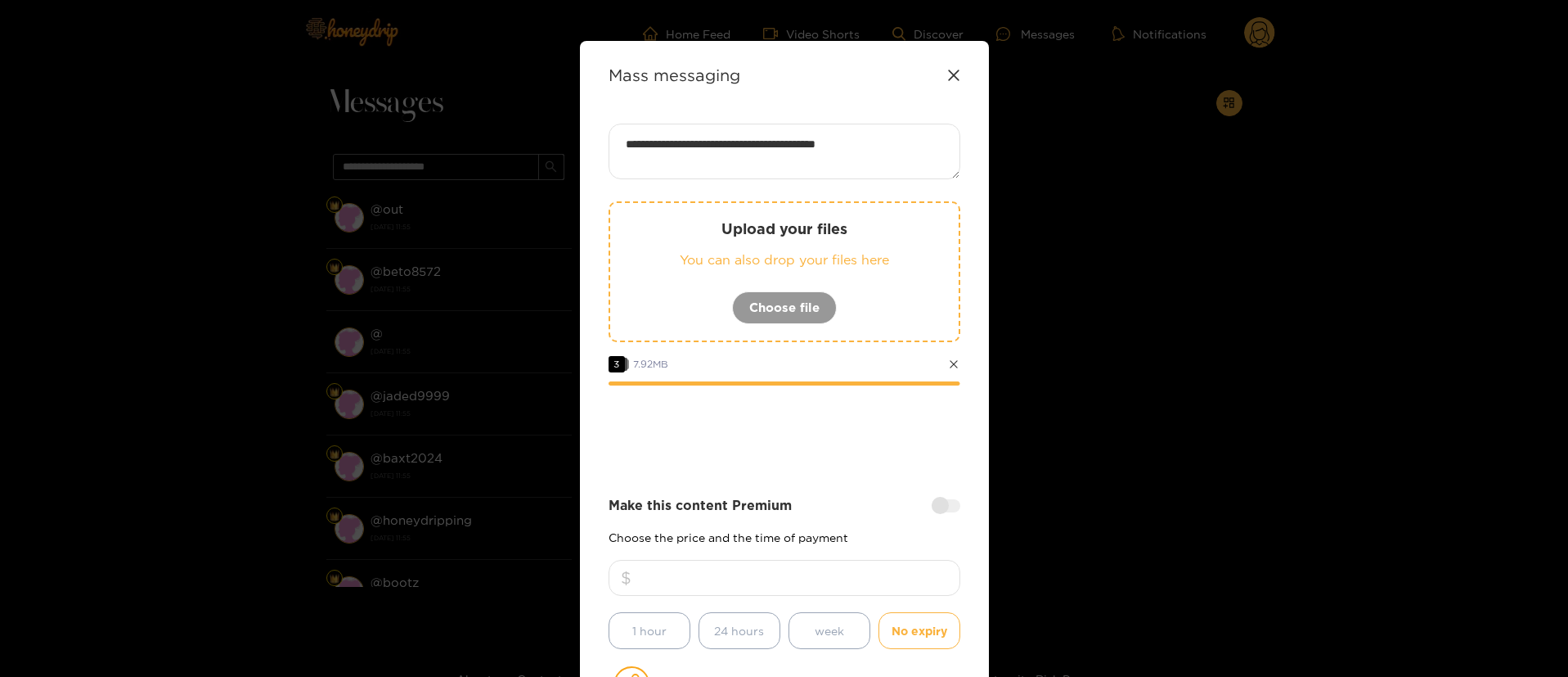
click at [890, 144] on textarea "**********" at bounding box center [784, 151] width 352 height 55
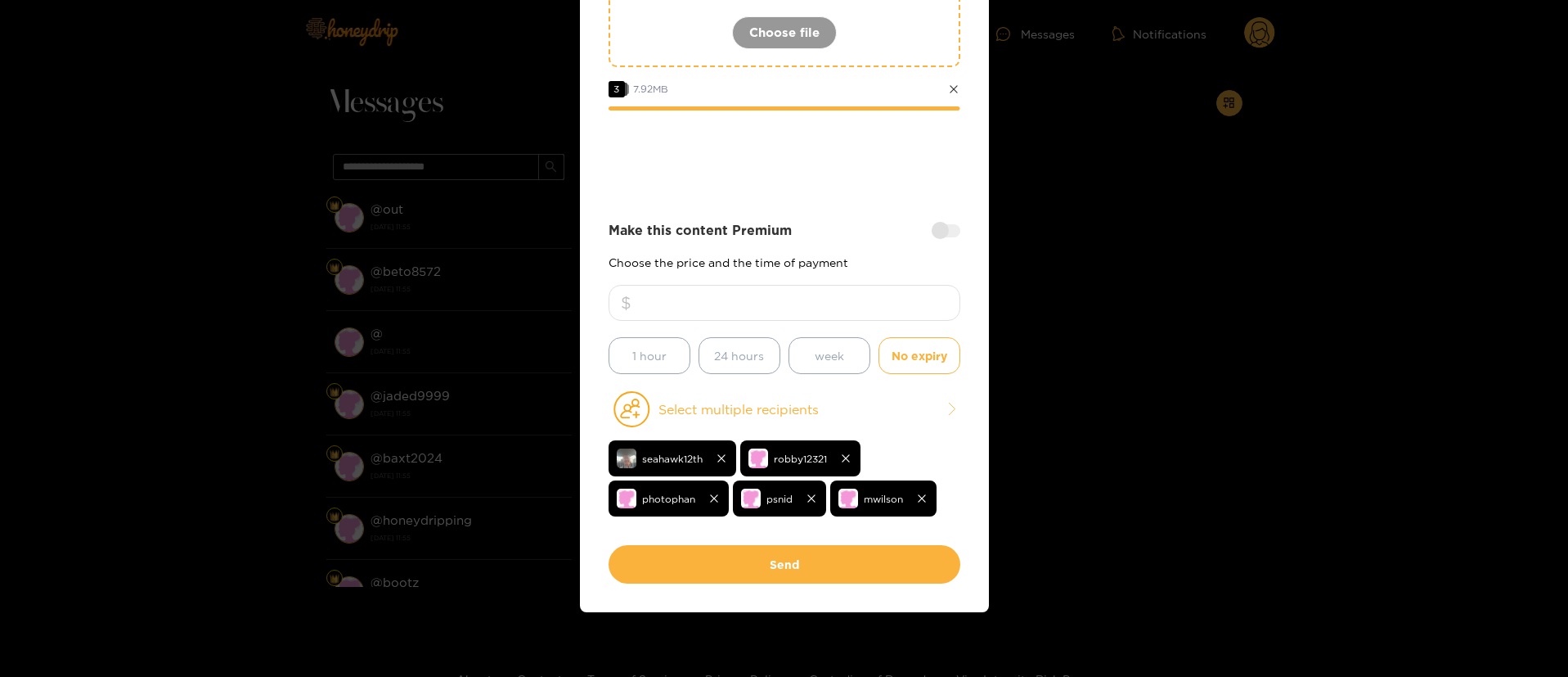
scroll to position [276, 0]
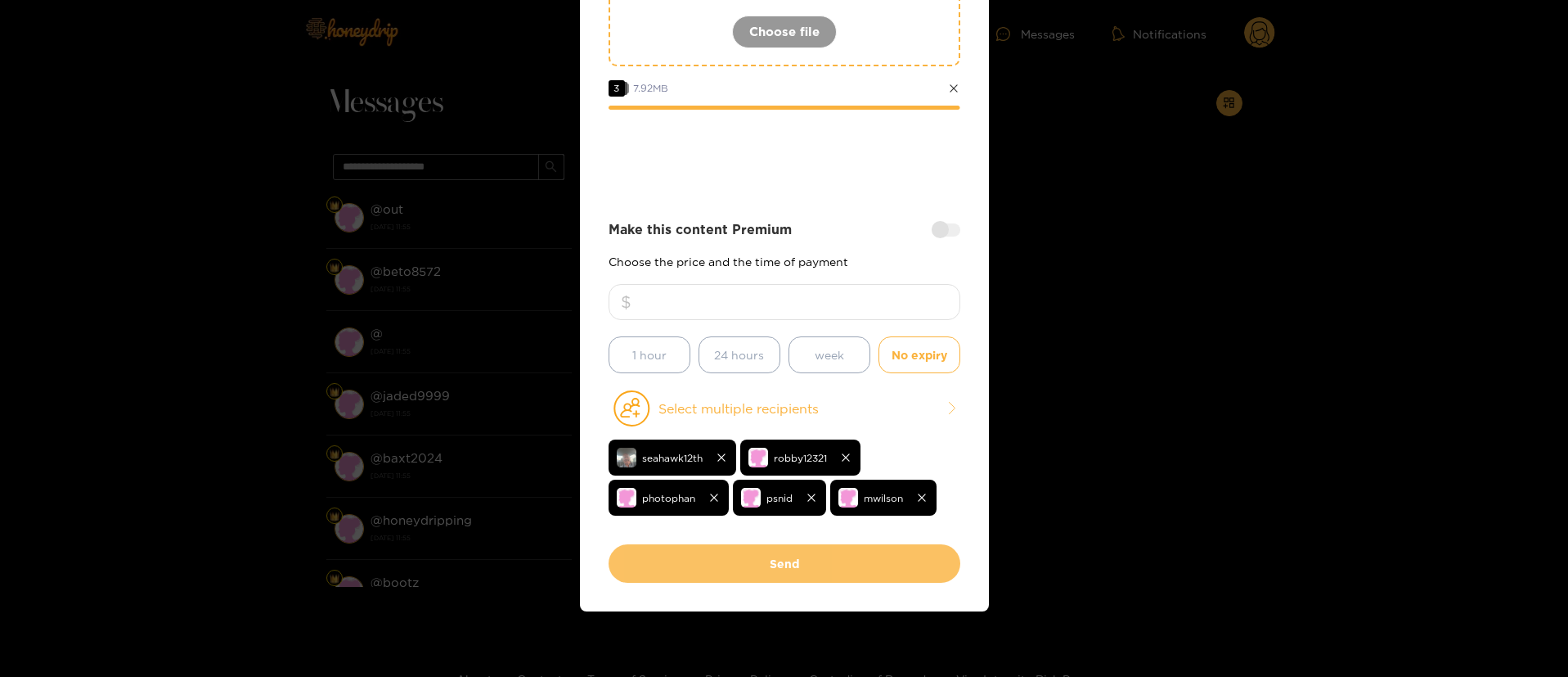
click at [809, 564] on button "Send" at bounding box center [784, 563] width 352 height 39
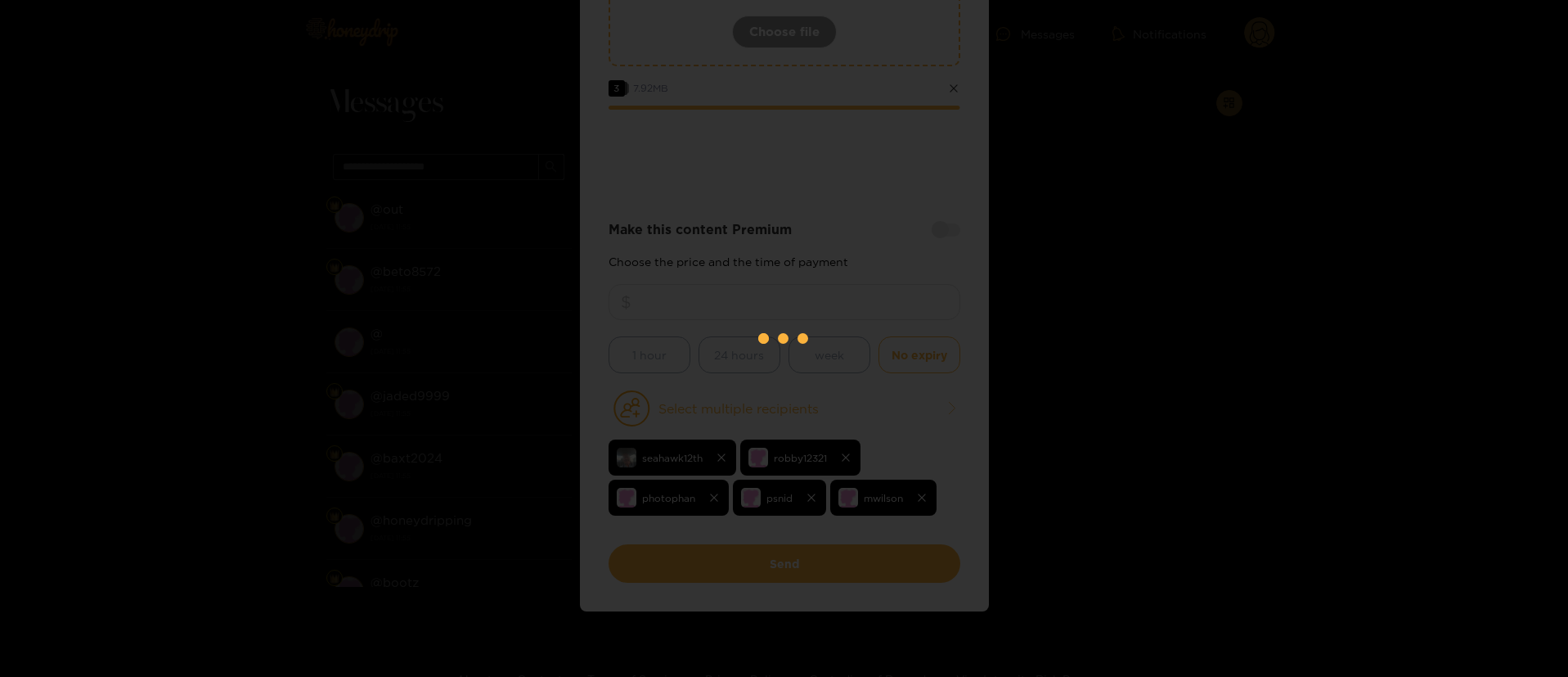
scroll to position [99, 0]
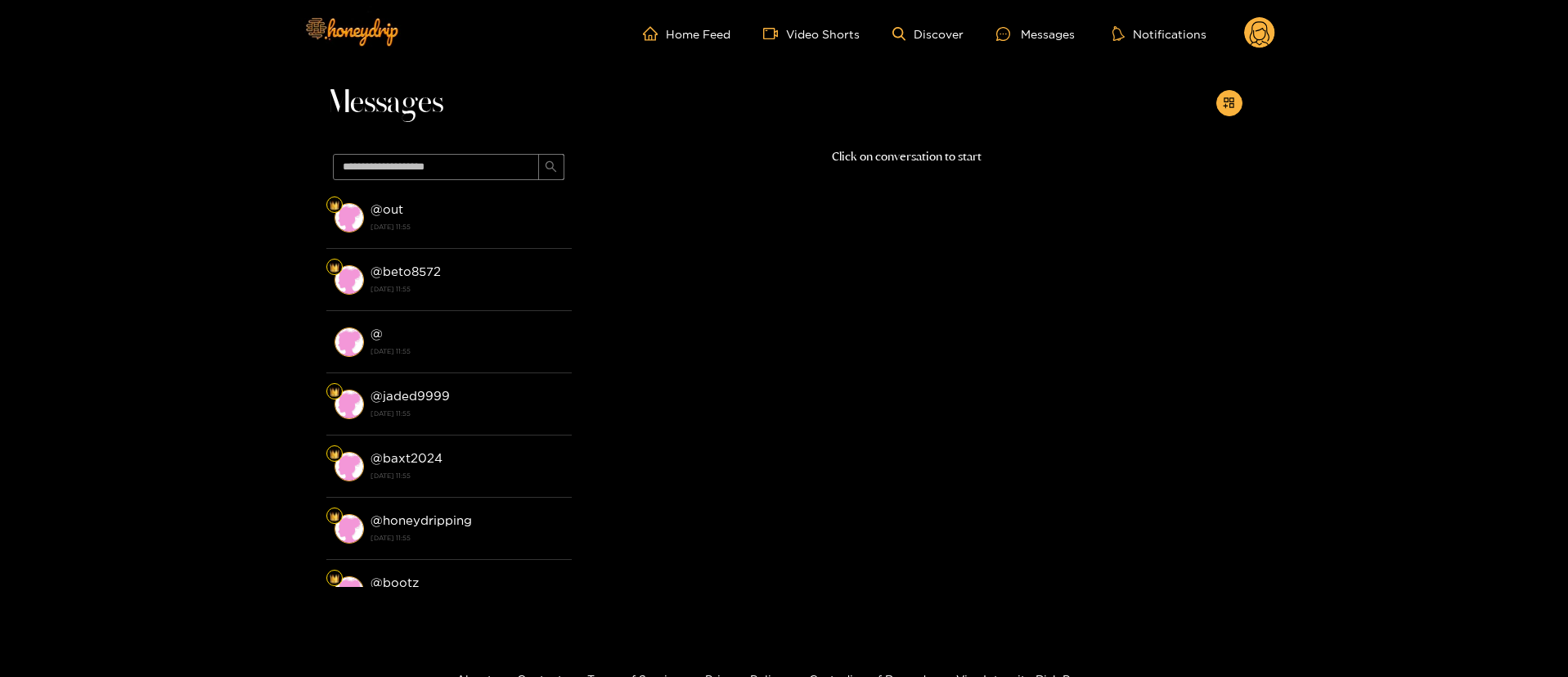
click at [1244, 27] on icon at bounding box center [1259, 34] width 31 height 33
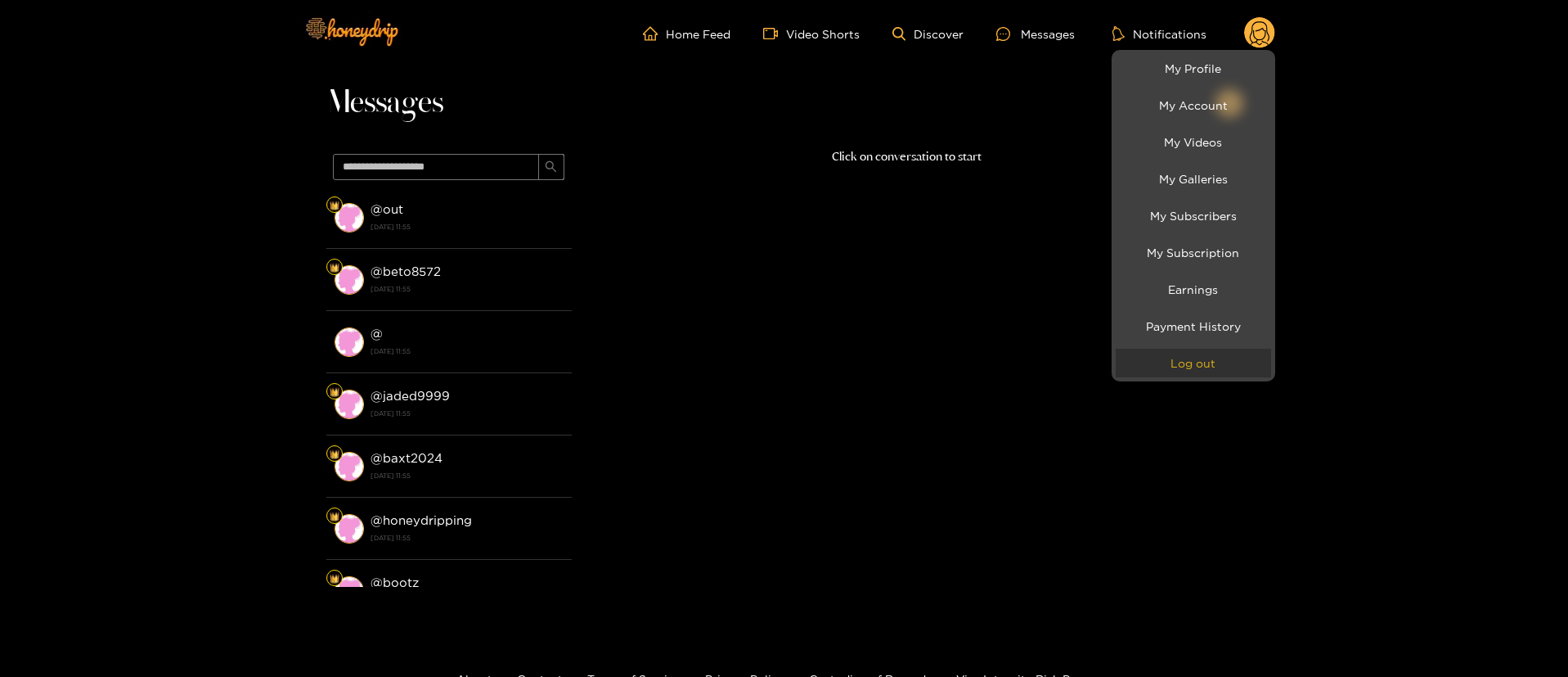
click at [1212, 349] on button "Log out" at bounding box center [1193, 362] width 155 height 29
